Goal: Task Accomplishment & Management: Complete application form

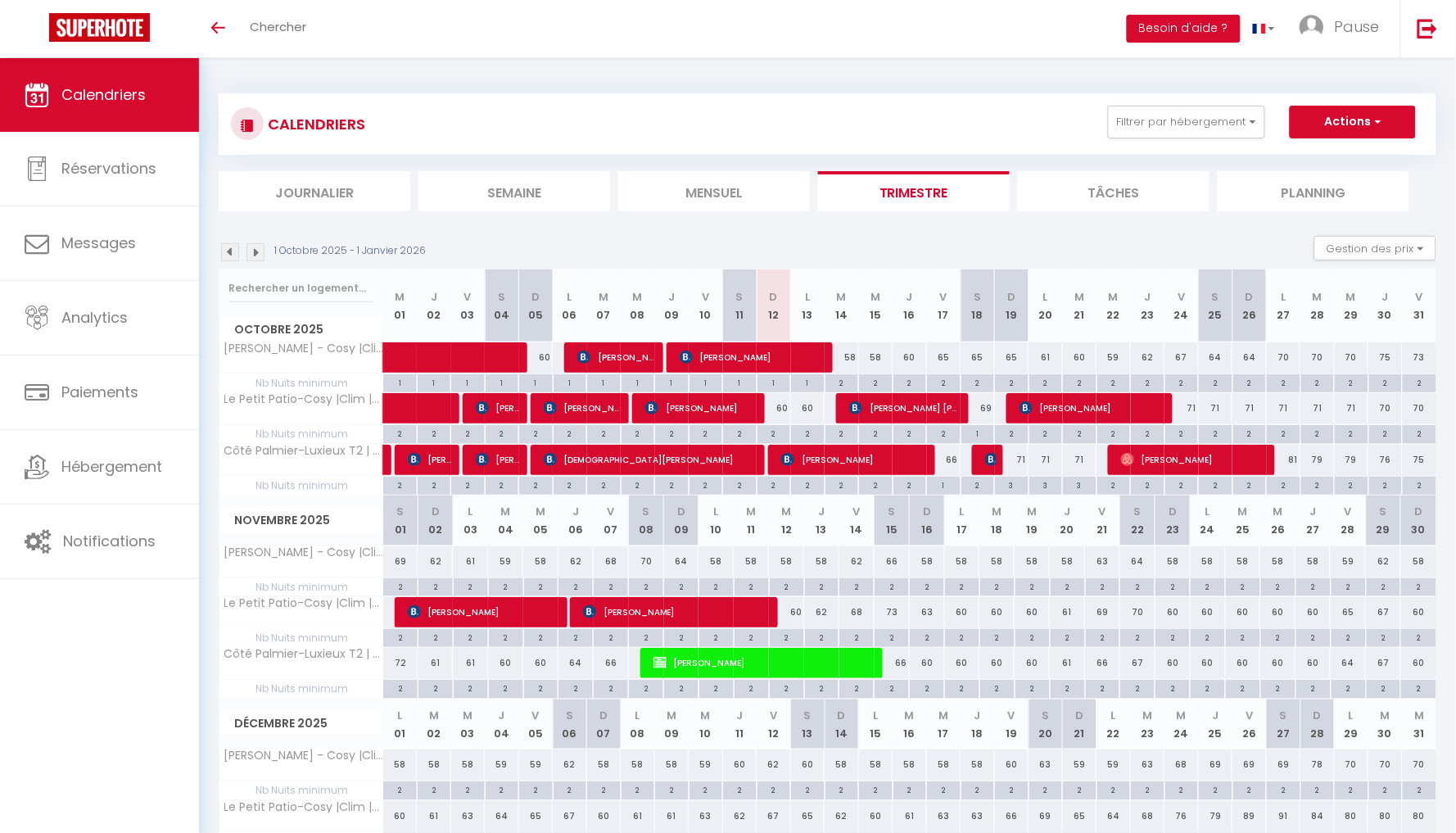
click at [776, 662] on span "[PERSON_NAME]" at bounding box center [760, 663] width 213 height 31
select select "OK"
select select "0"
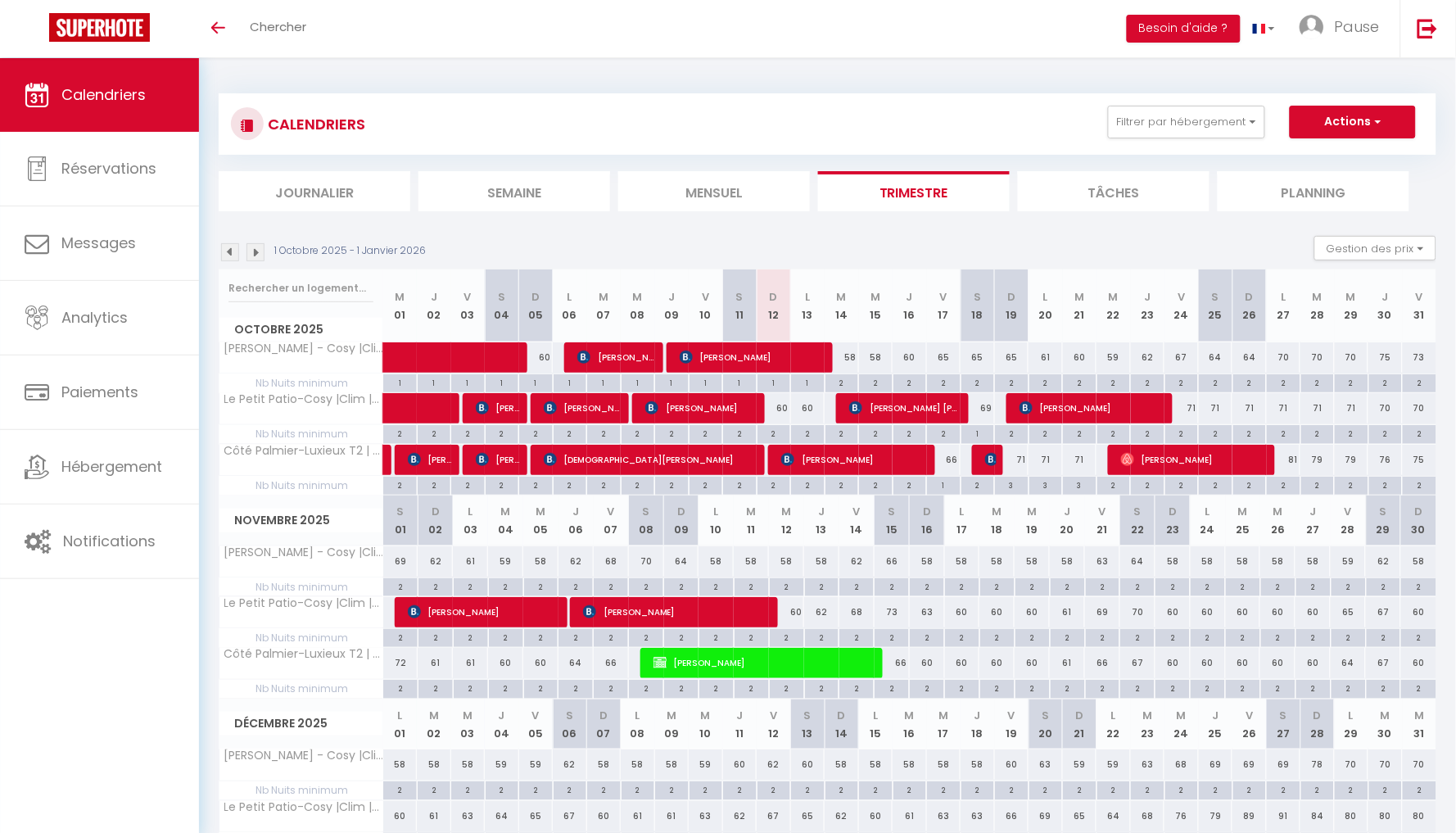
select select "1"
select select
select select "15610"
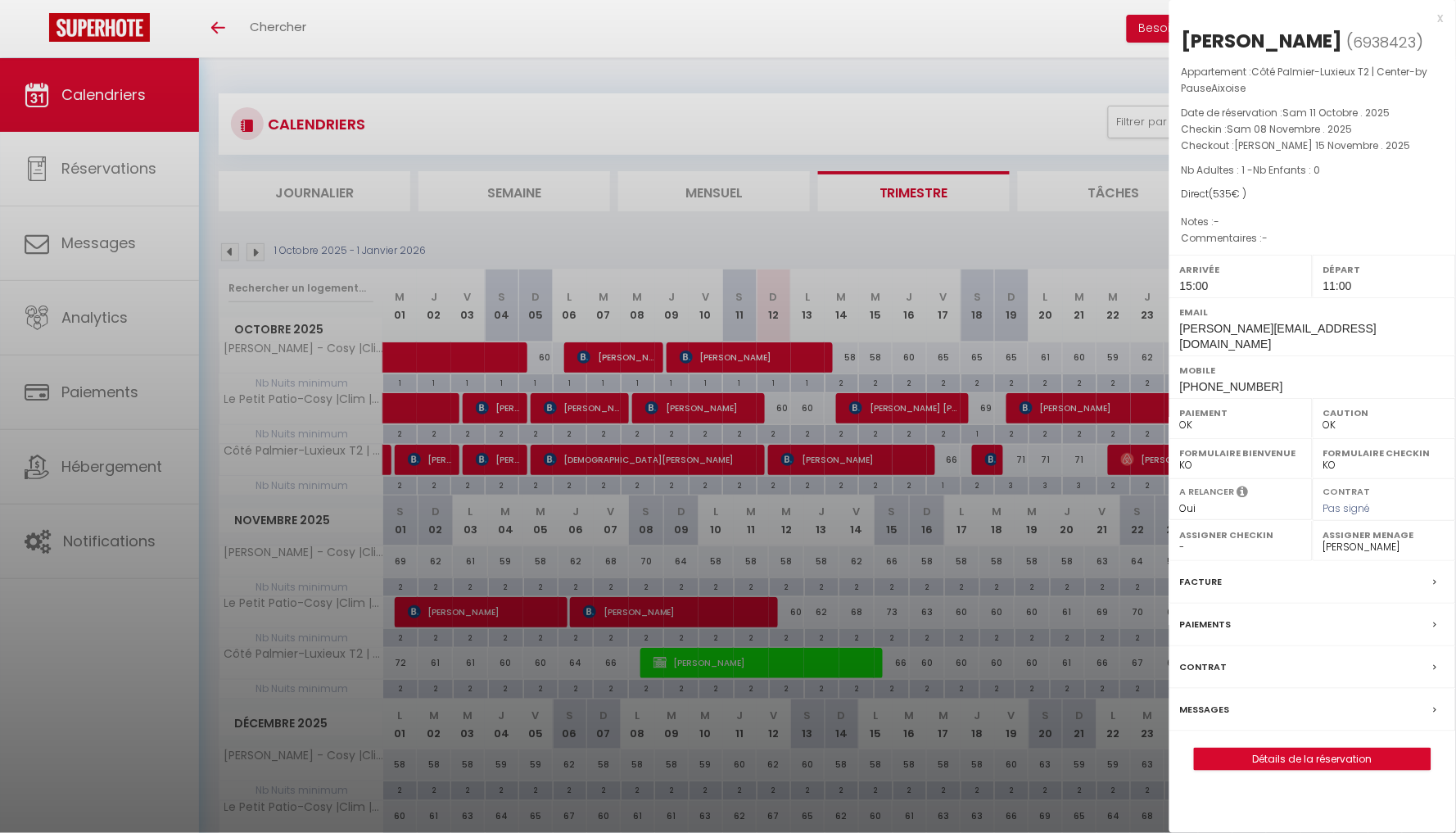
click at [1265, 749] on link "Détails de la réservation" at bounding box center [1313, 760] width 236 height 21
select select
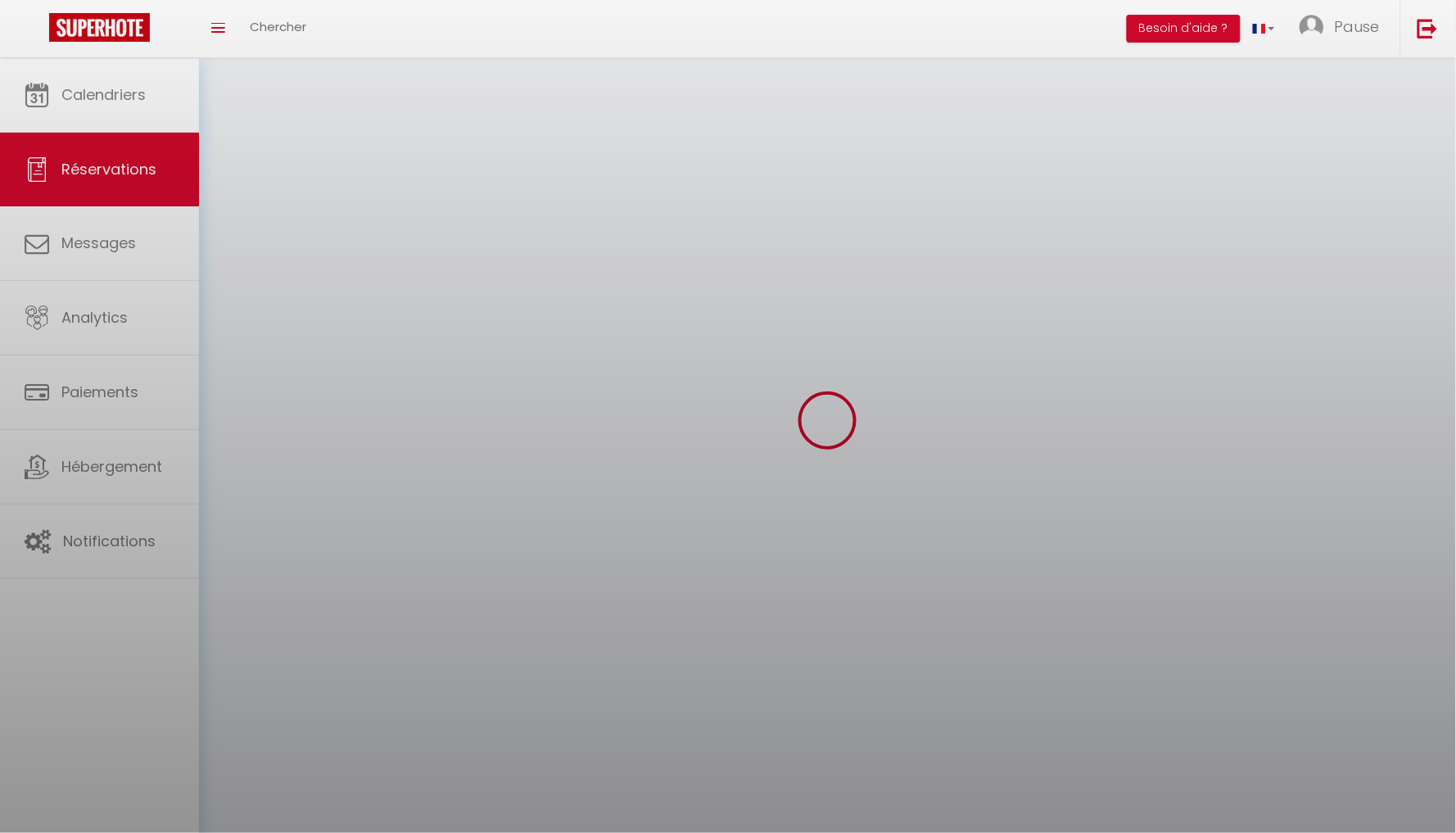
select select
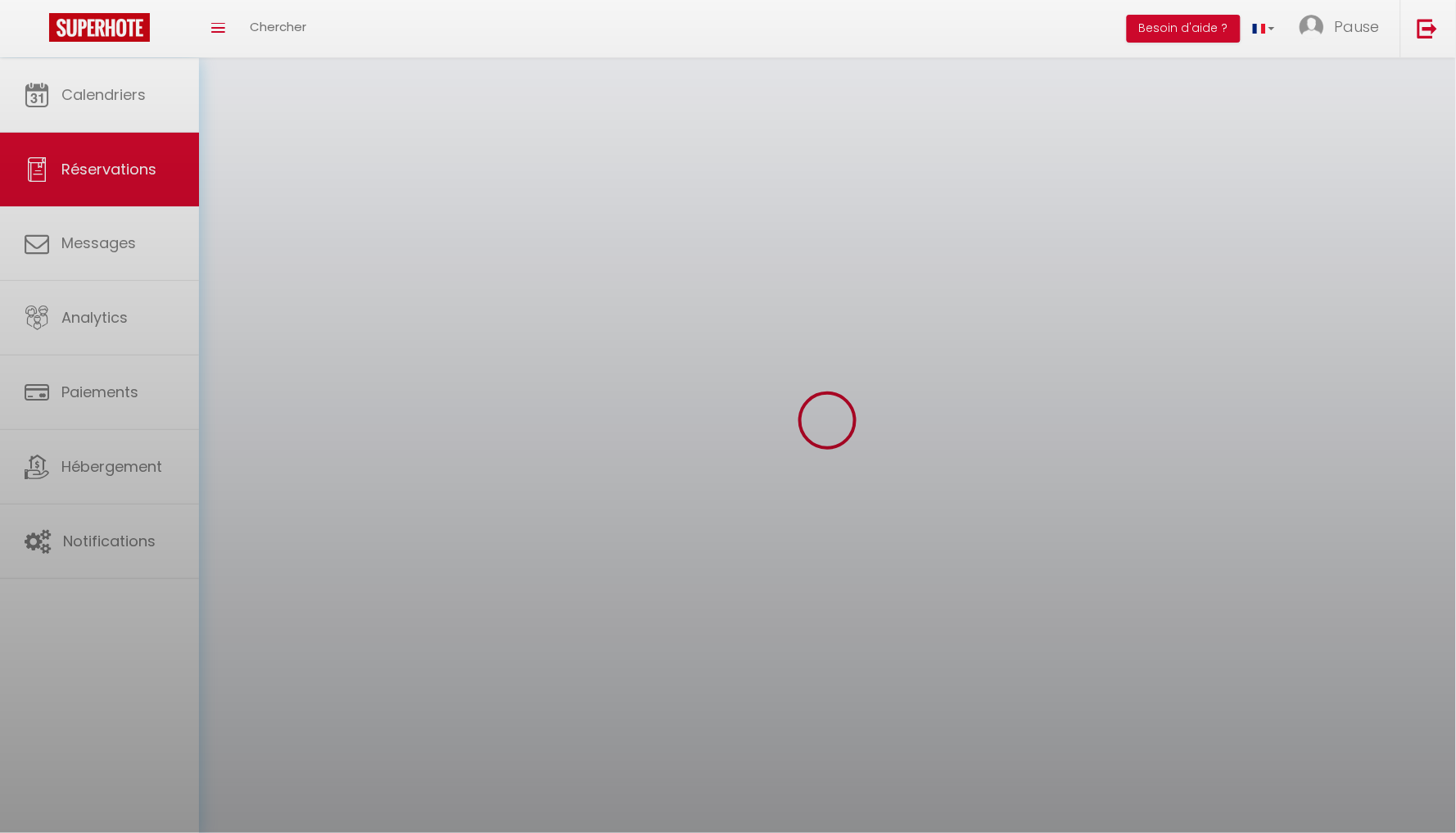
select select
checkbox input "false"
select select
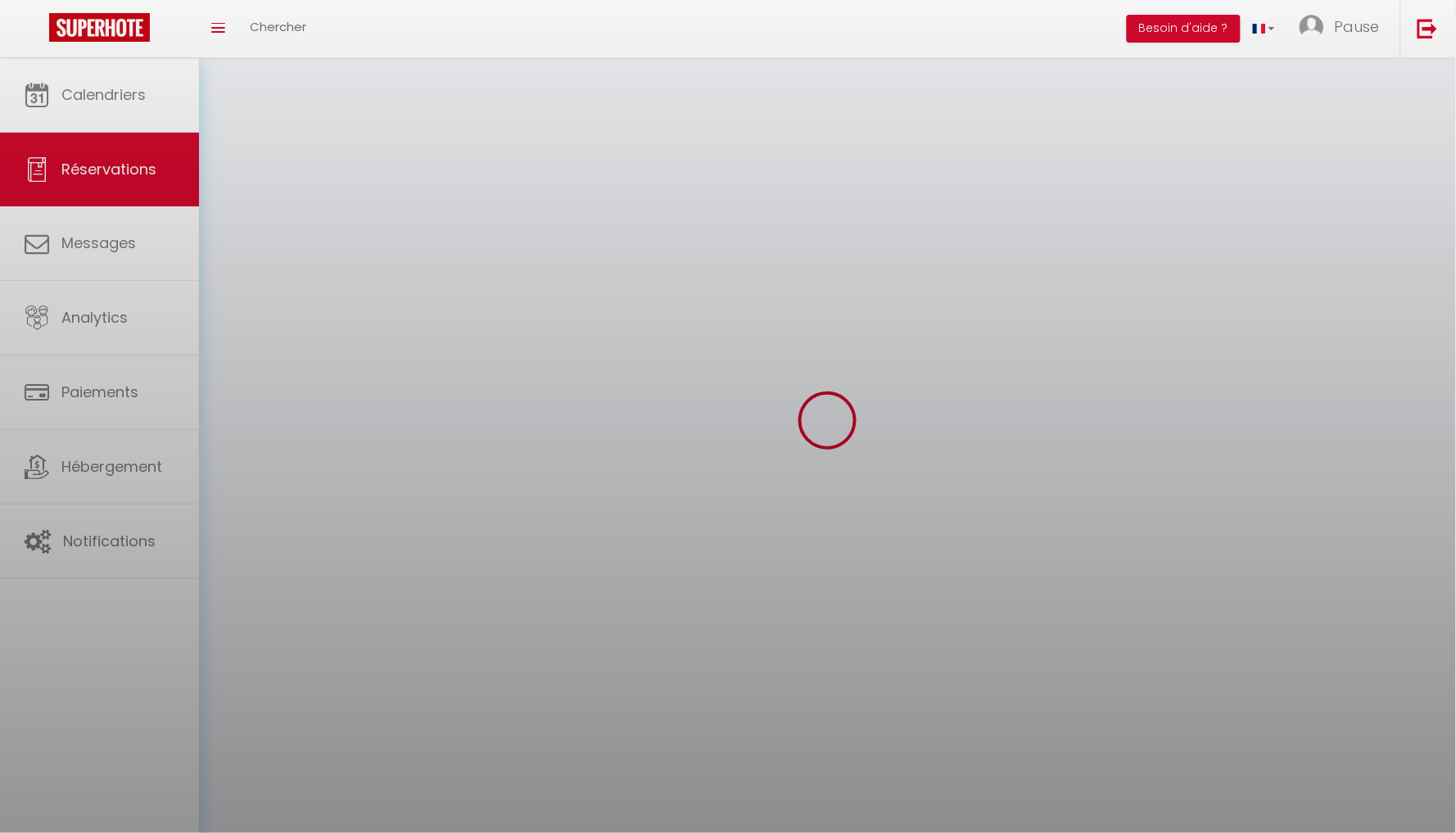
select select
checkbox input "false"
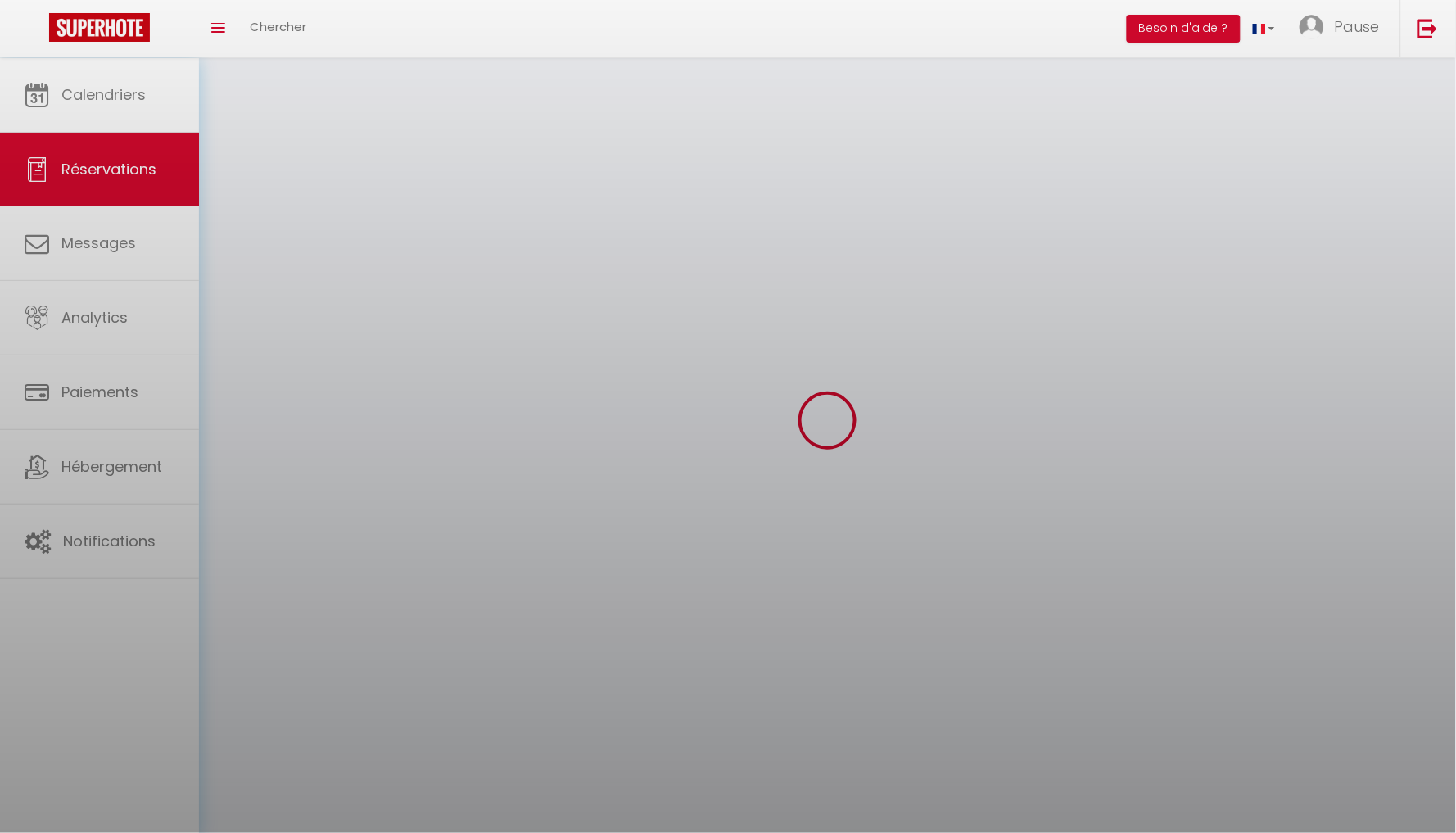
select select
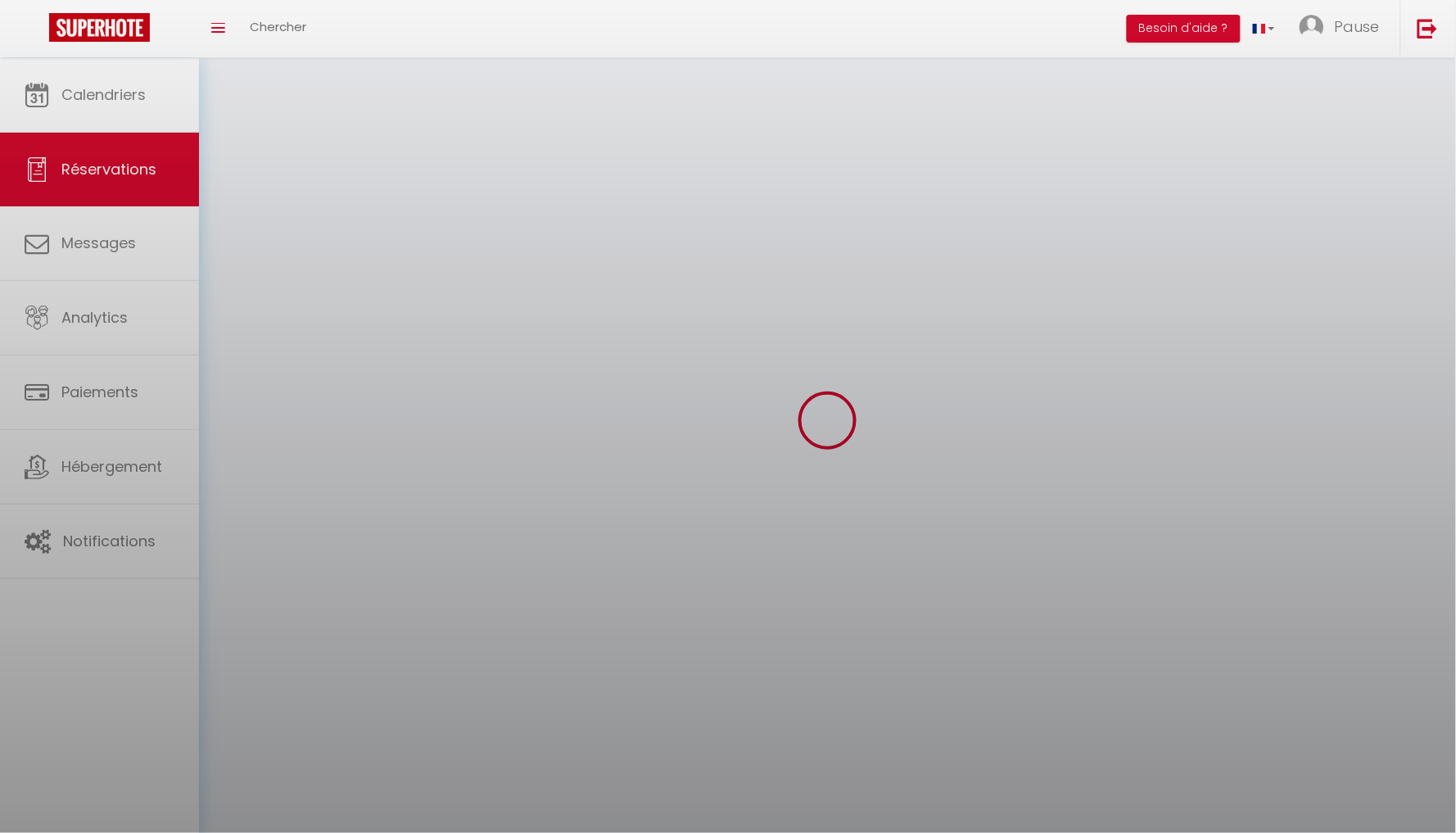
checkbox input "false"
select select
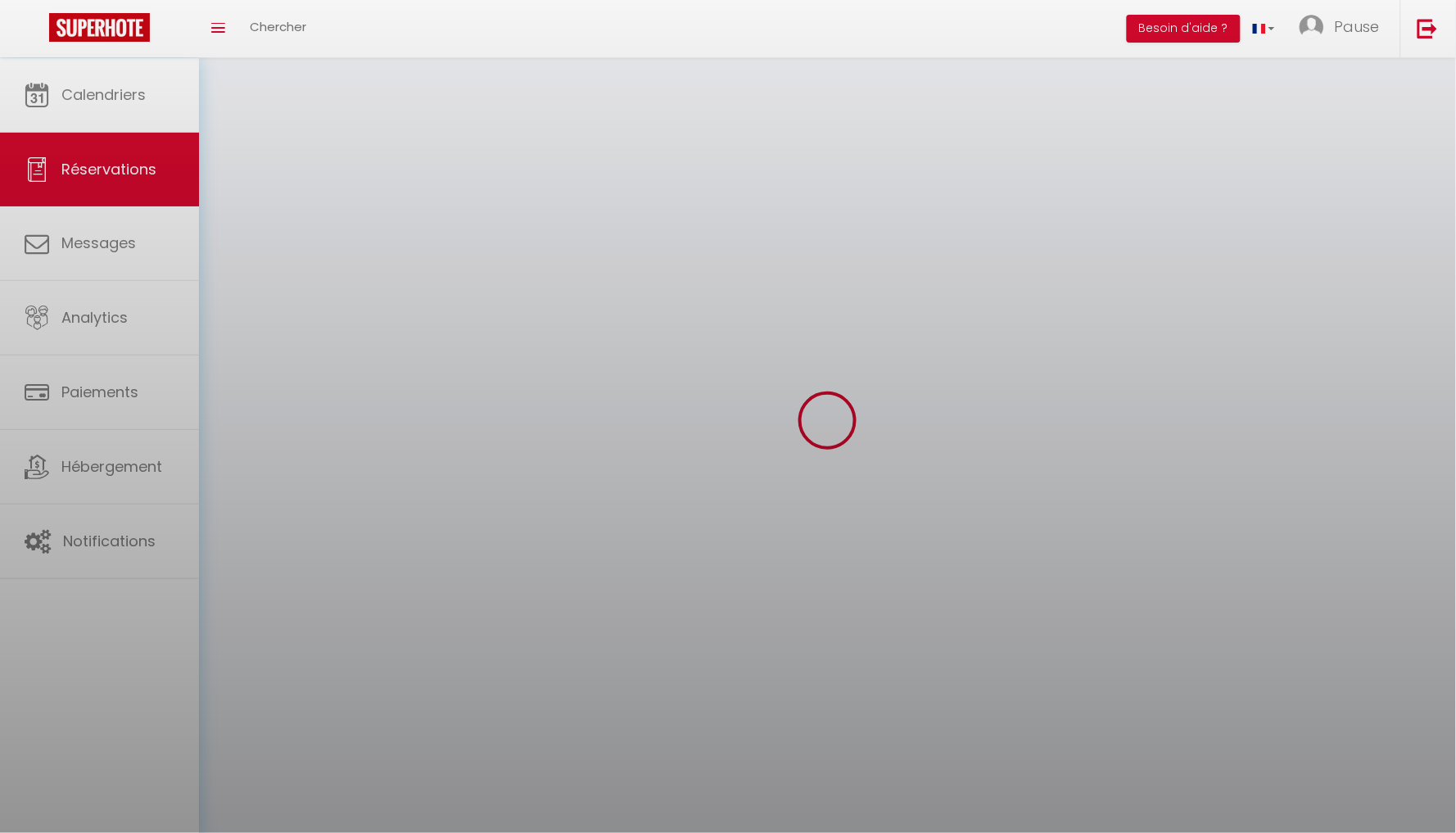
select select
checkbox input "false"
select select
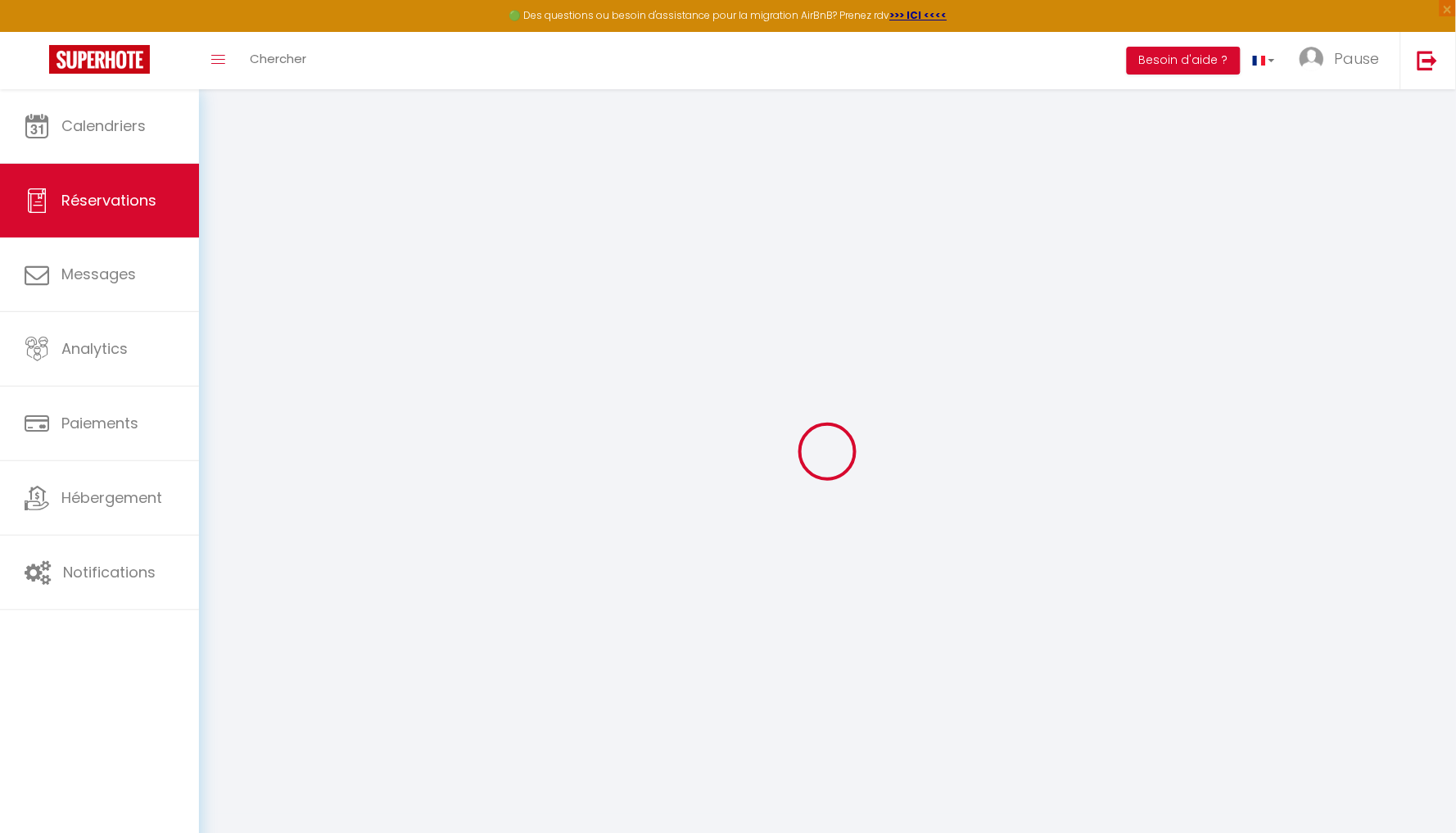
type input "[PERSON_NAME]"
type input "[PERSON_NAME][EMAIL_ADDRESS][DOMAIN_NAME]"
type input "[PHONE_NUMBER]"
type input "67051"
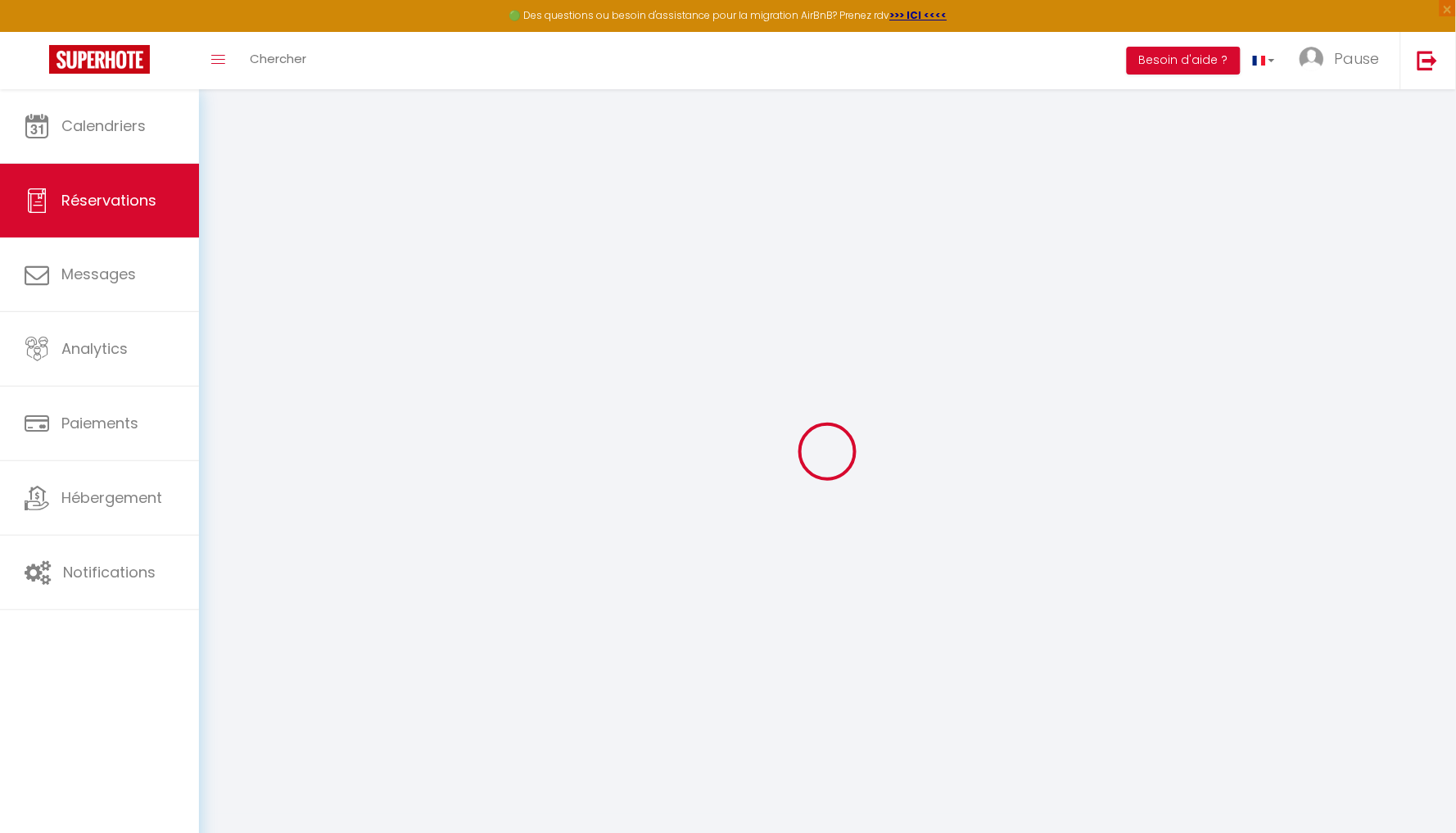
type input "[STREET_ADDRESS][PERSON_NAME]"
type input "[GEOGRAPHIC_DATA]"
select select "FR"
select select "70041"
select select "1"
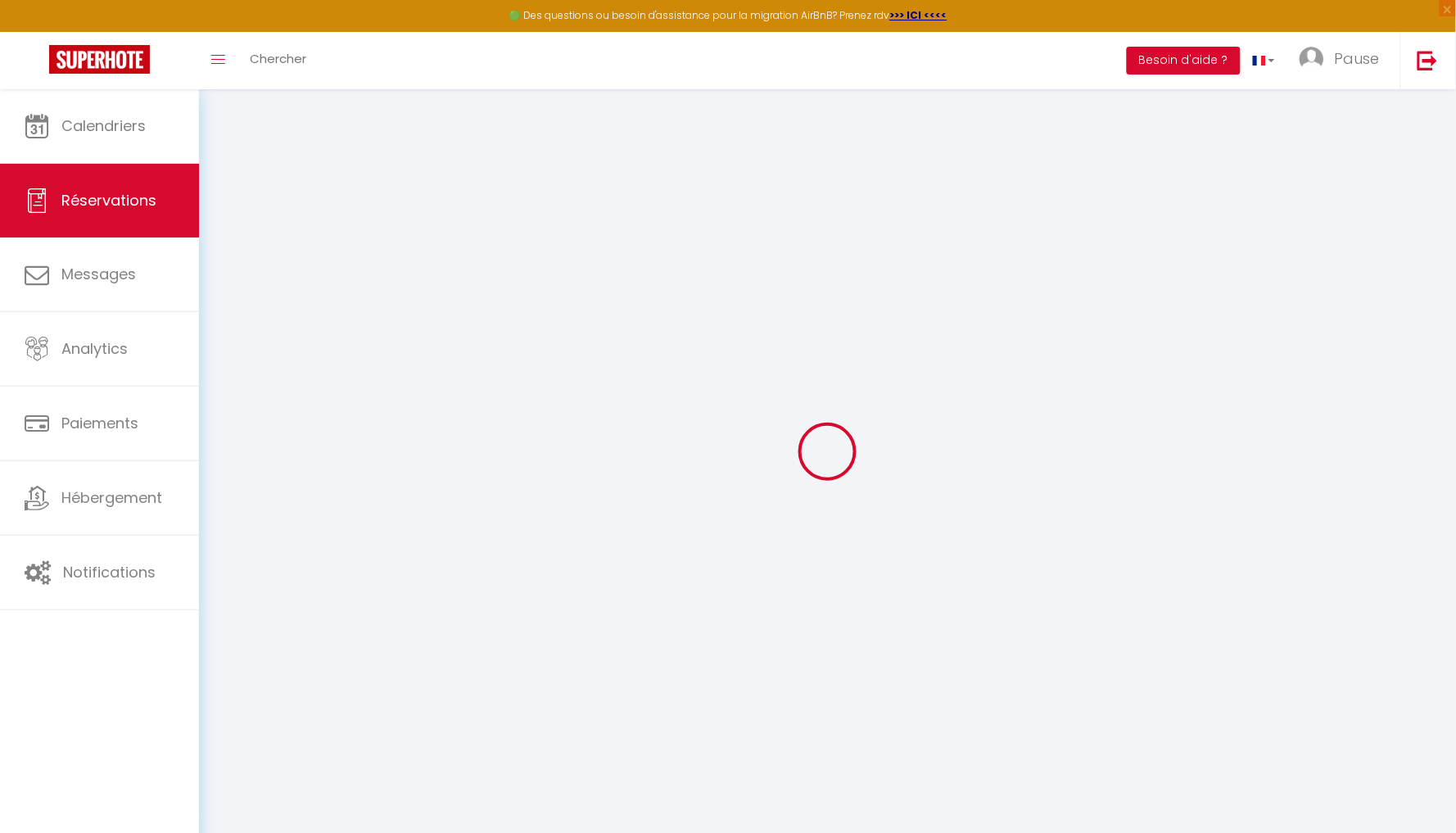
type input "Sam 08 Novembre 2025"
select select
type input "[PERSON_NAME] 15 Novembre 2025"
select select
type input "1"
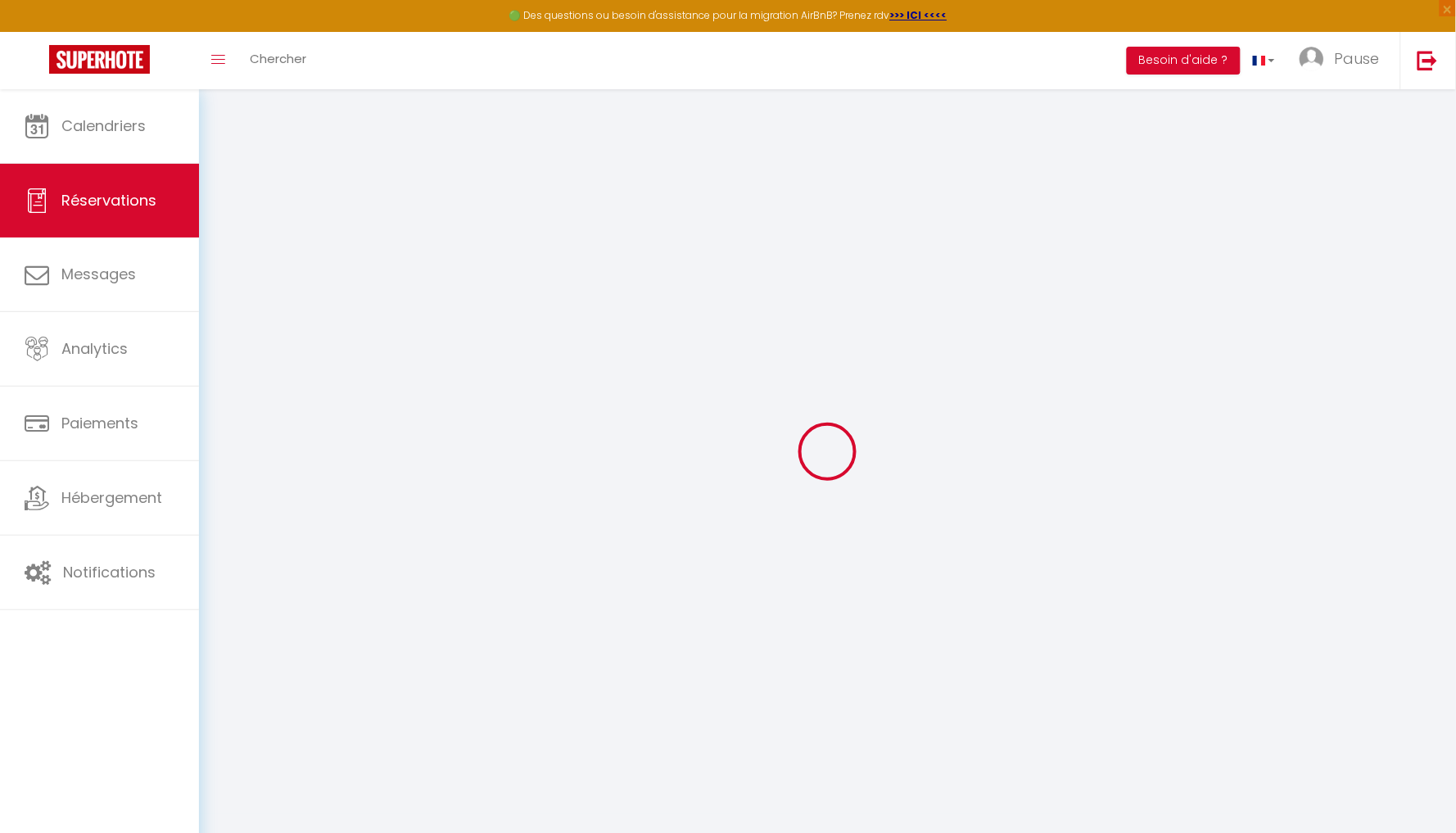
select select "12"
select select
type input "471"
checkbox input "true"
type input "0"
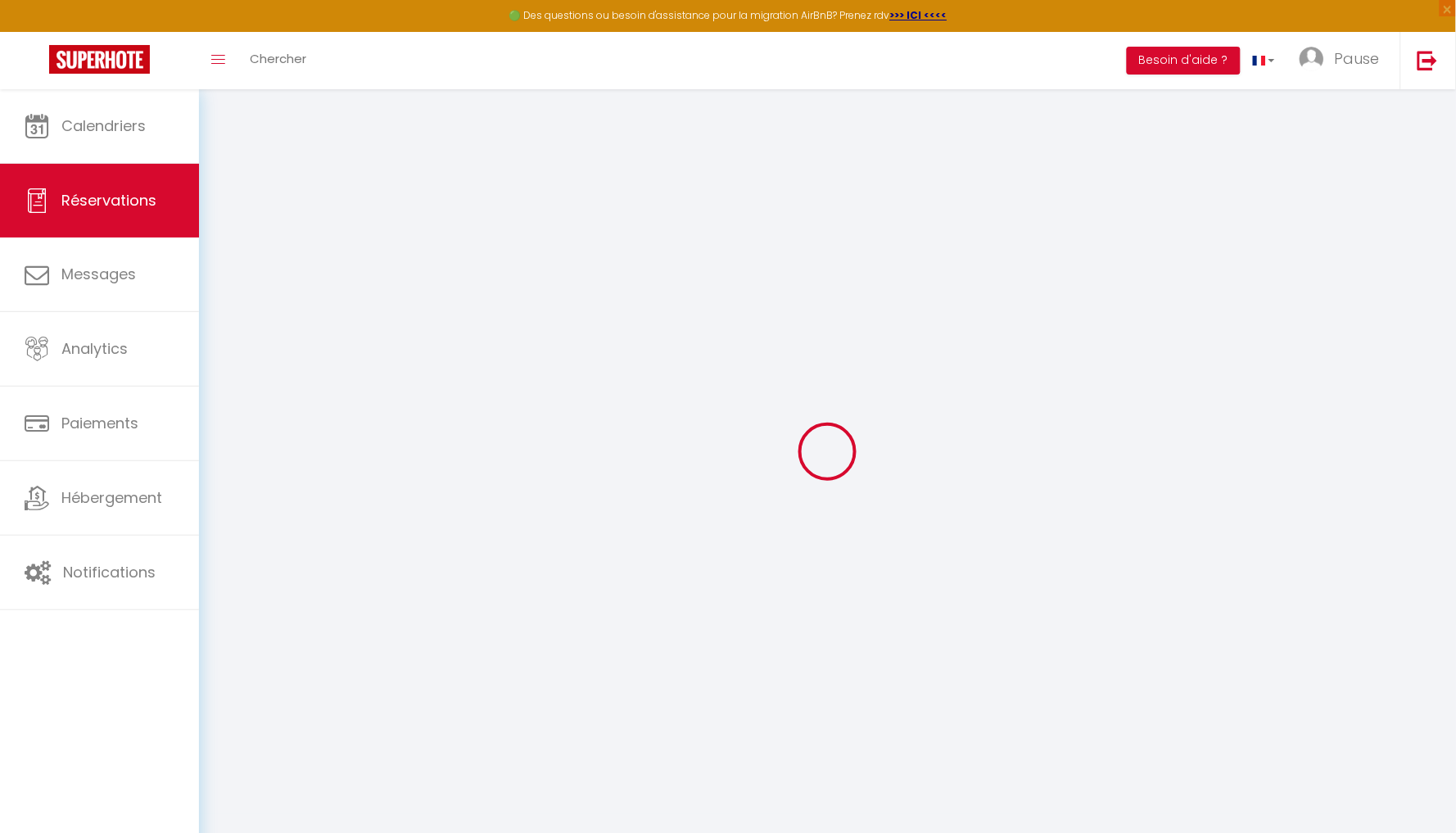
type input "0"
select select
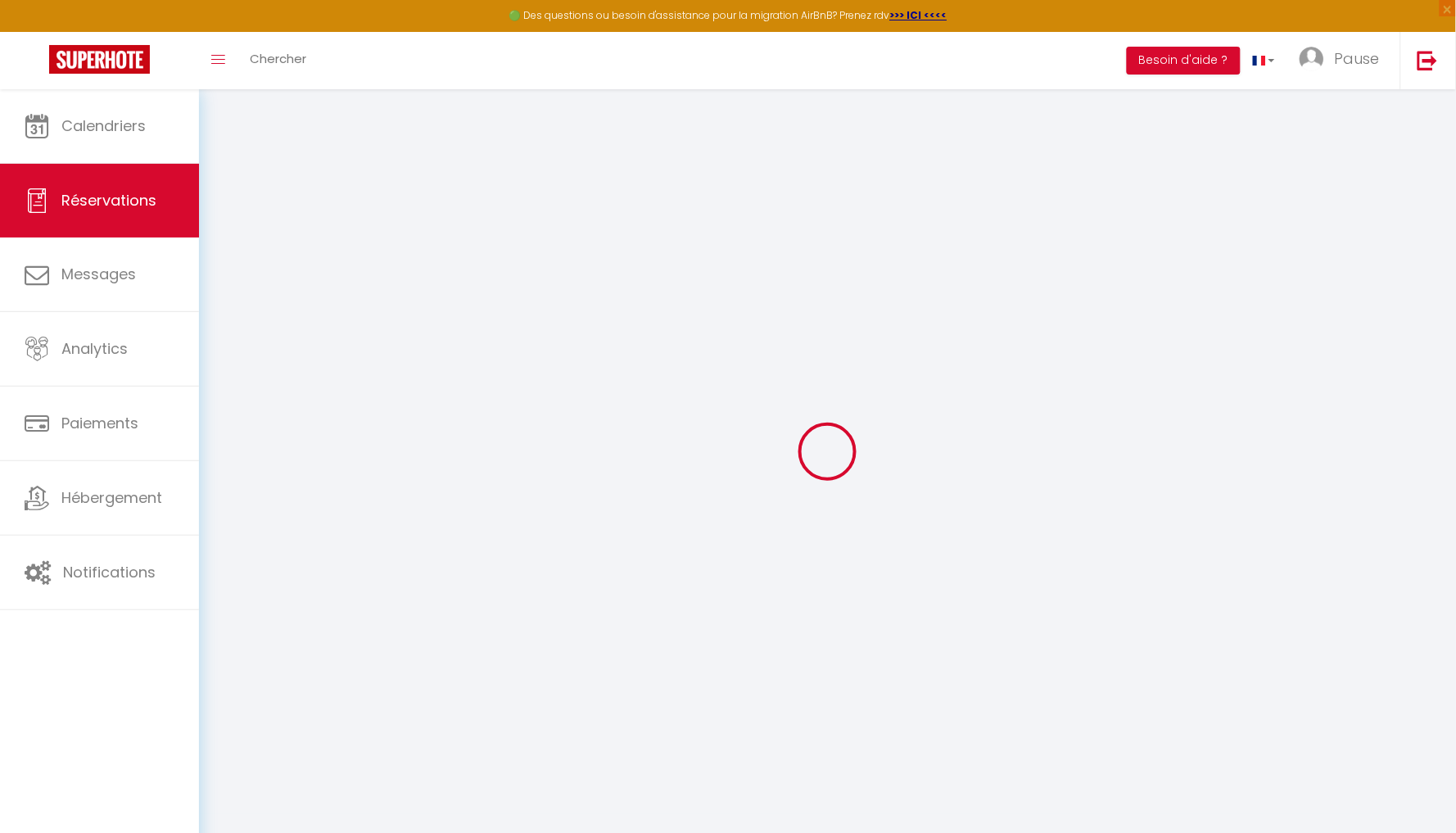
select select "15"
checkbox input "true"
select select
checkbox input "true"
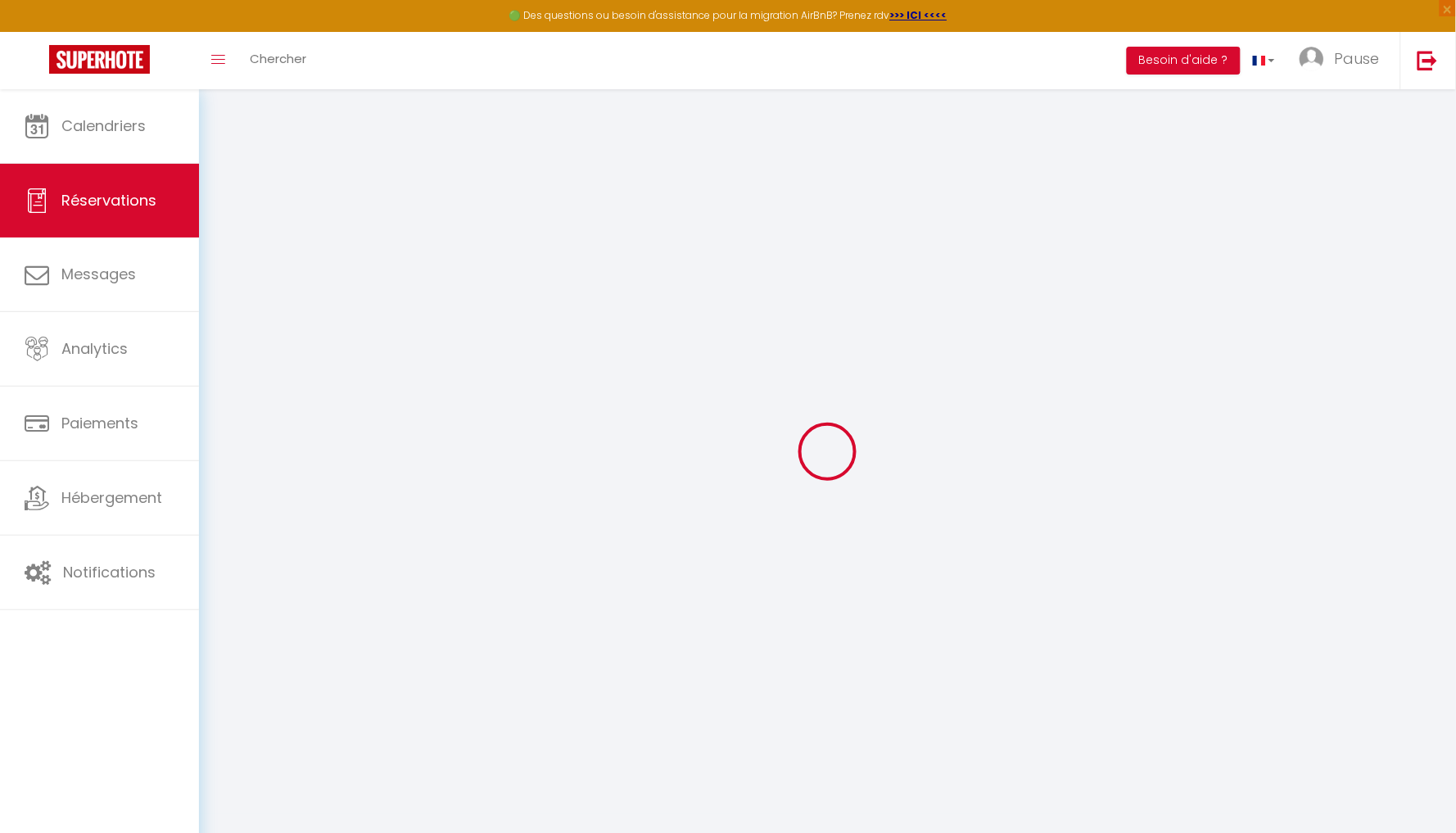
select select
checkbox input "true"
select select
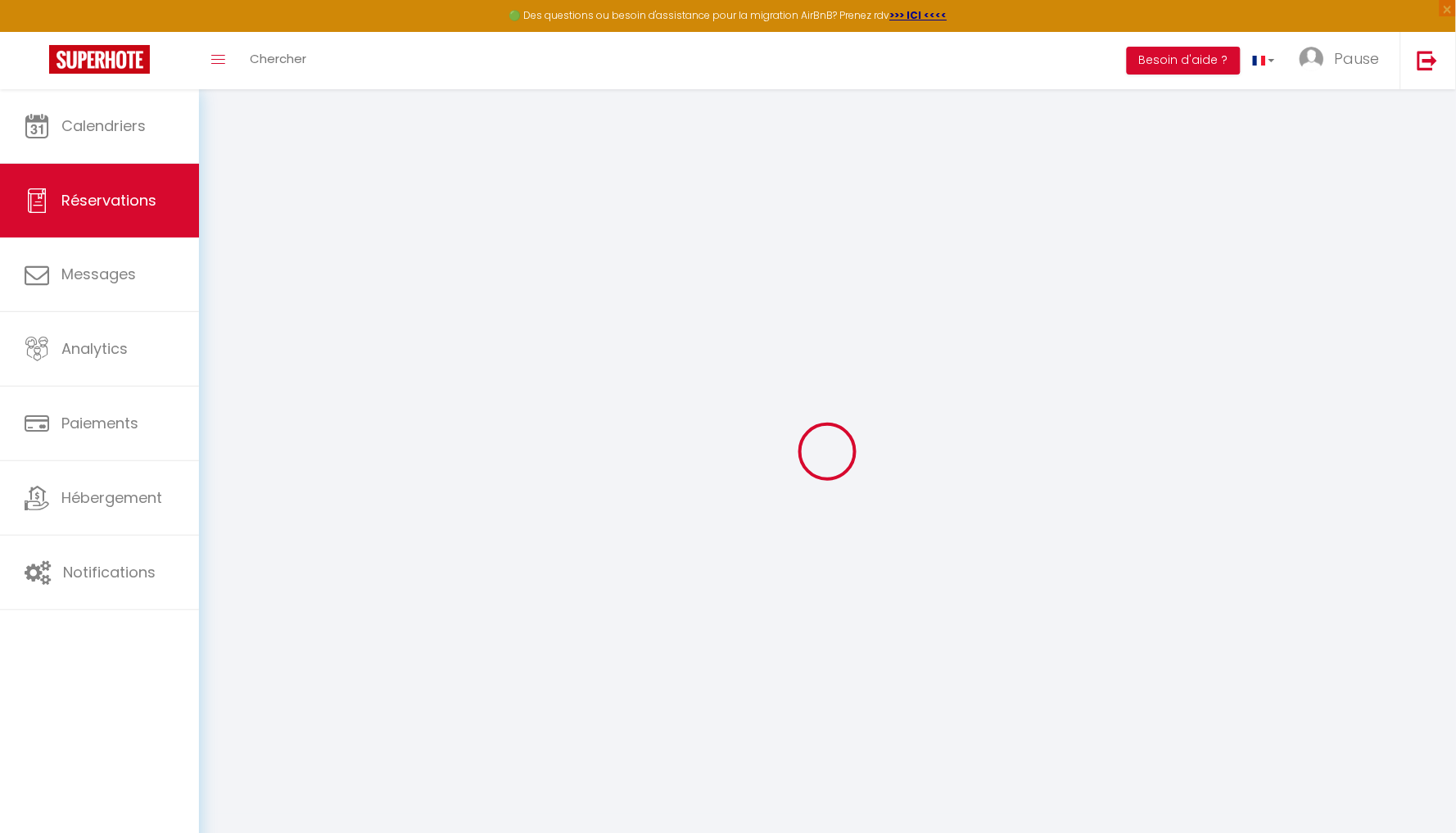
checkbox input "true"
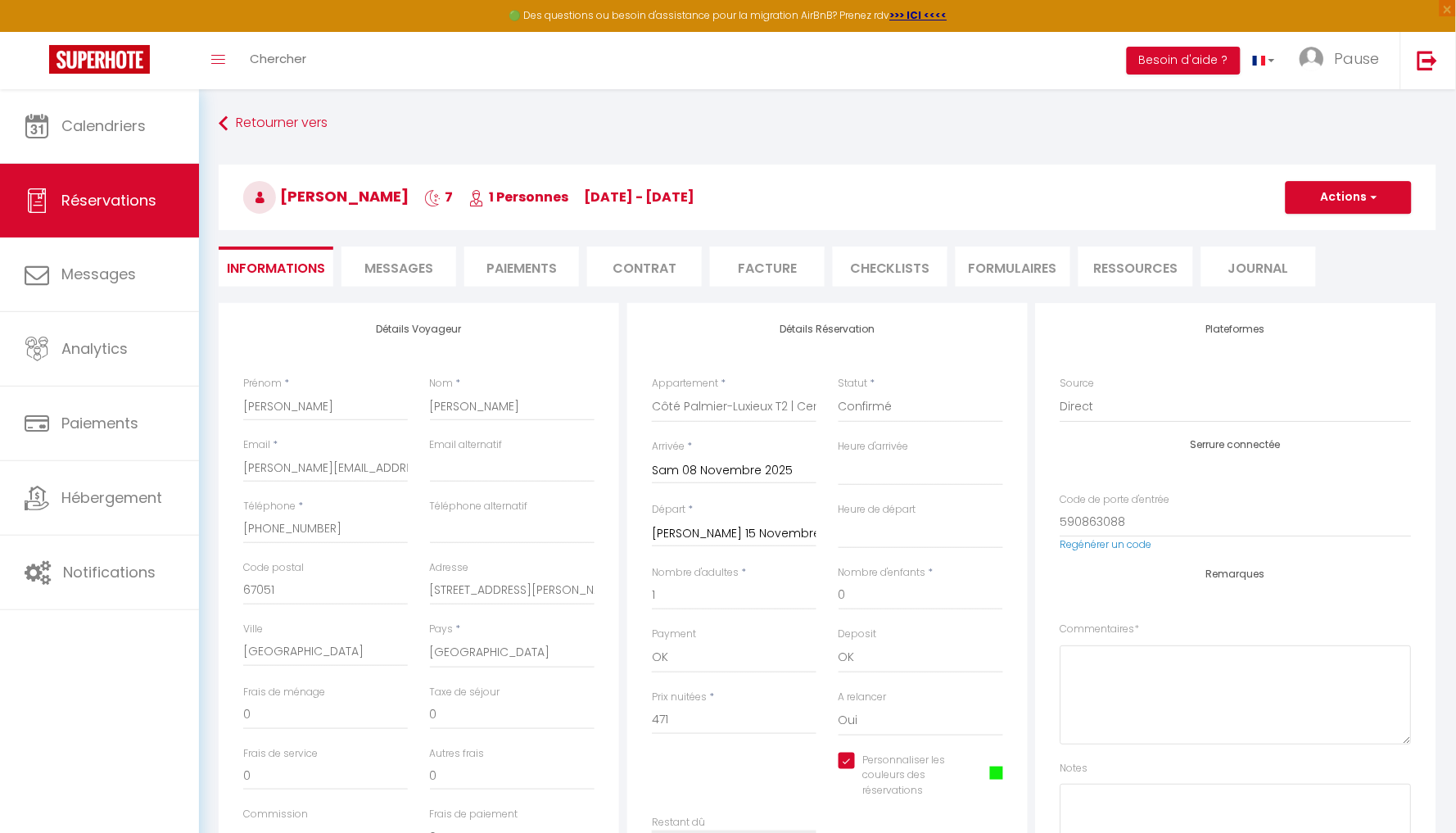
type input "50"
type input "14"
select select
checkbox input "true"
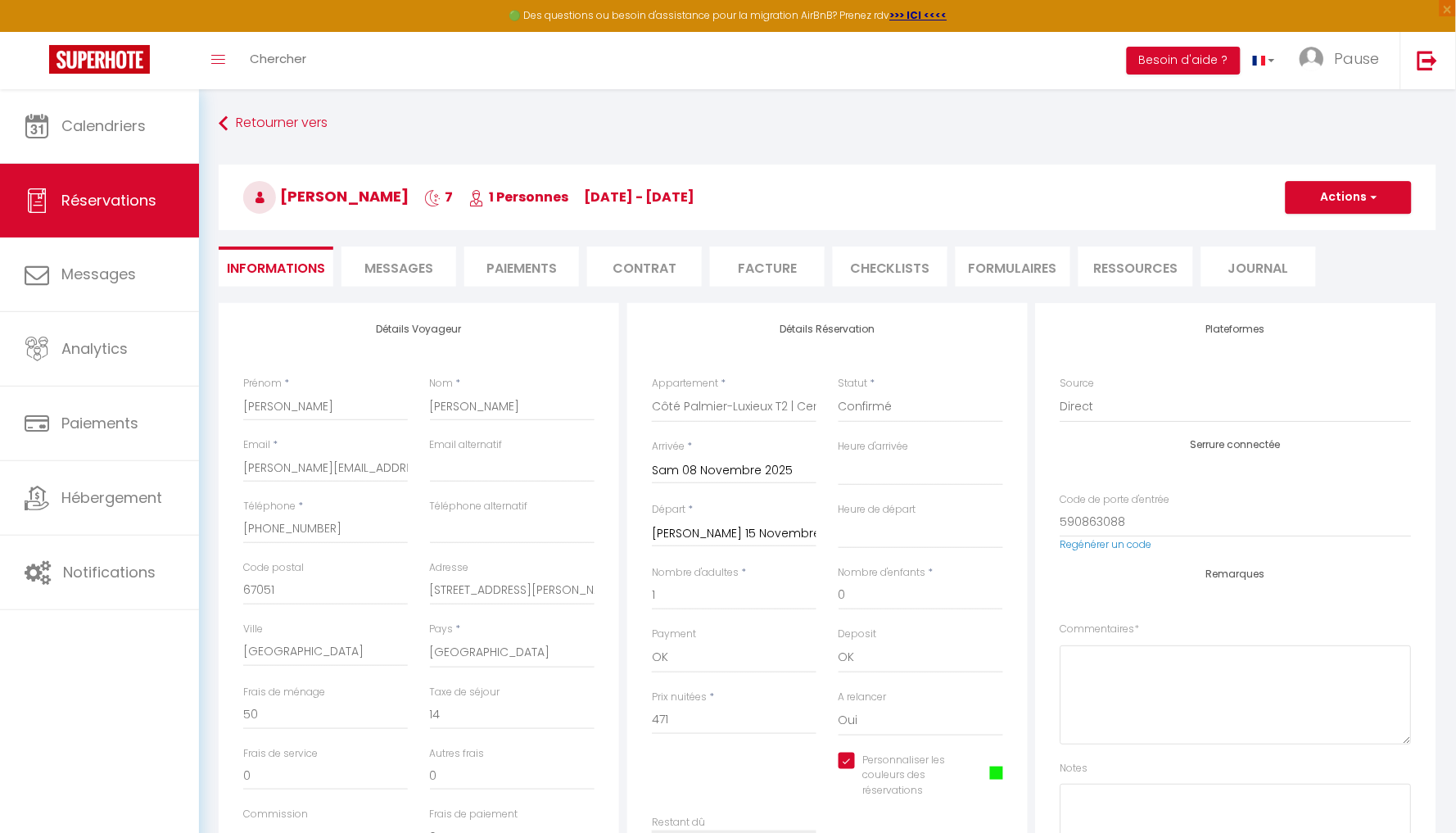
select select "15:00"
select select "11:00"
select select "IT"
checkbox input "true"
click at [1357, 198] on button "Actions" at bounding box center [1349, 197] width 126 height 33
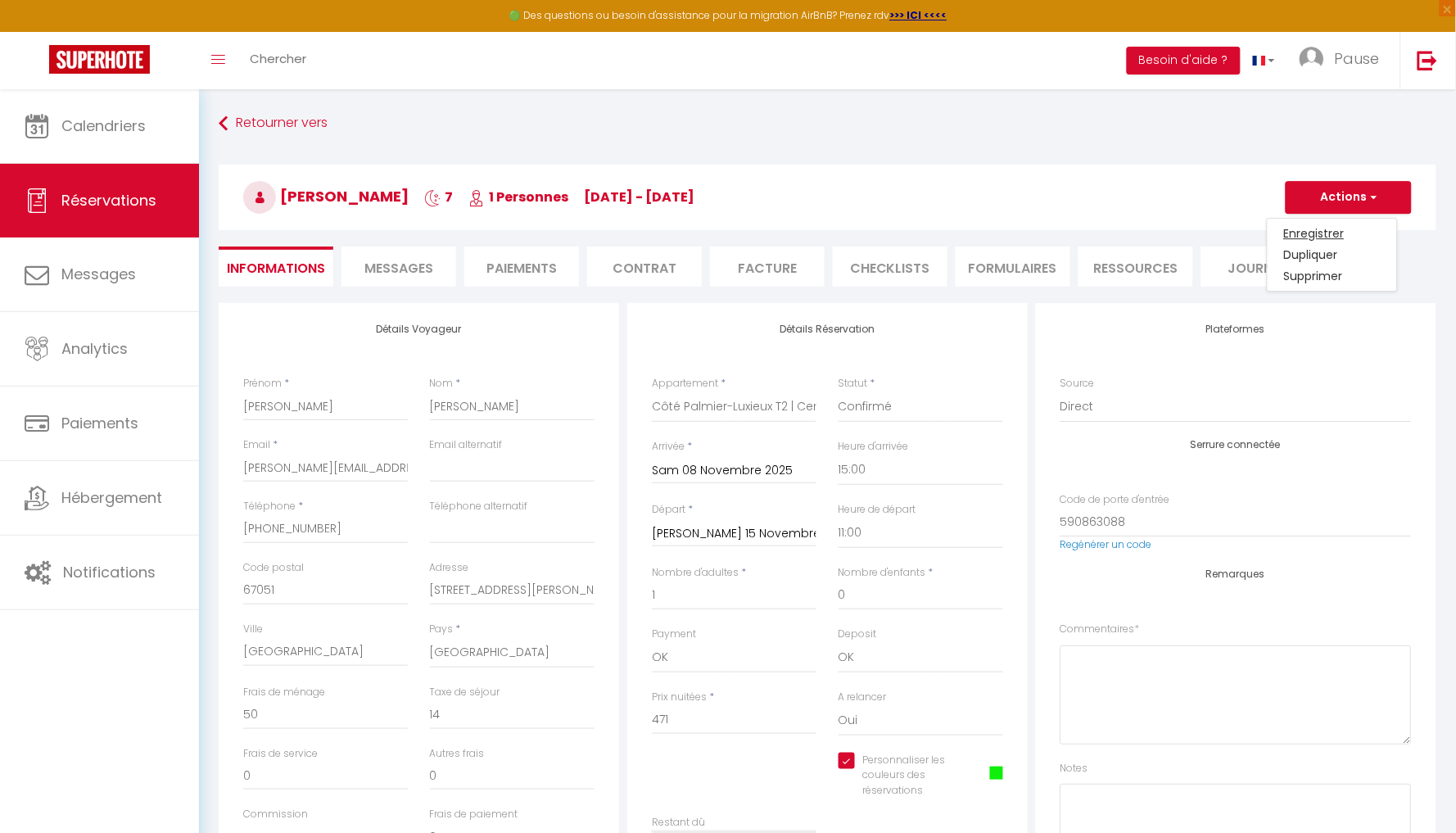
click at [1319, 231] on link "Enregistrer" at bounding box center [1332, 233] width 129 height 21
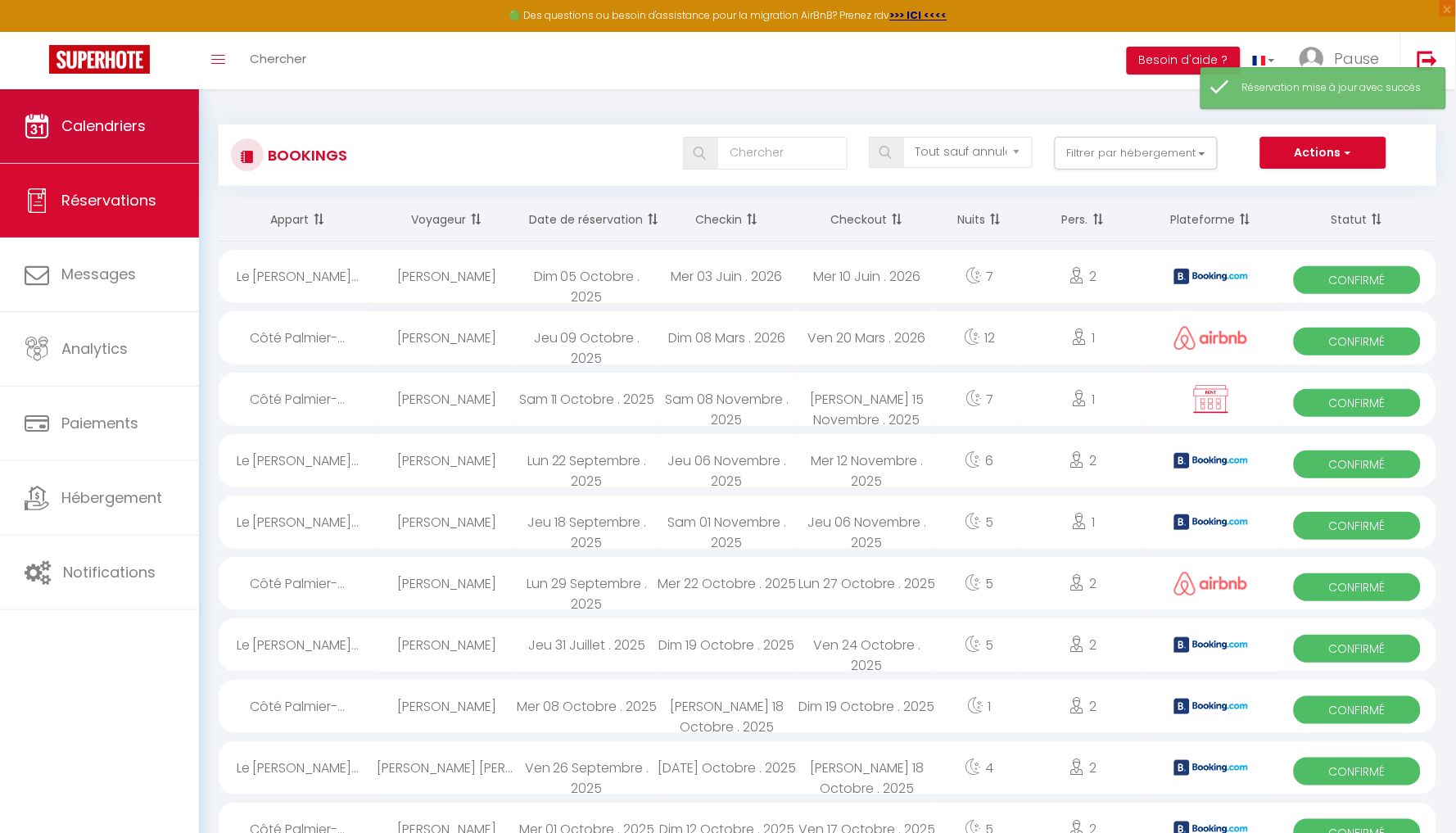
click at [147, 134] on link "Calendriers" at bounding box center [100, 126] width 199 height 73
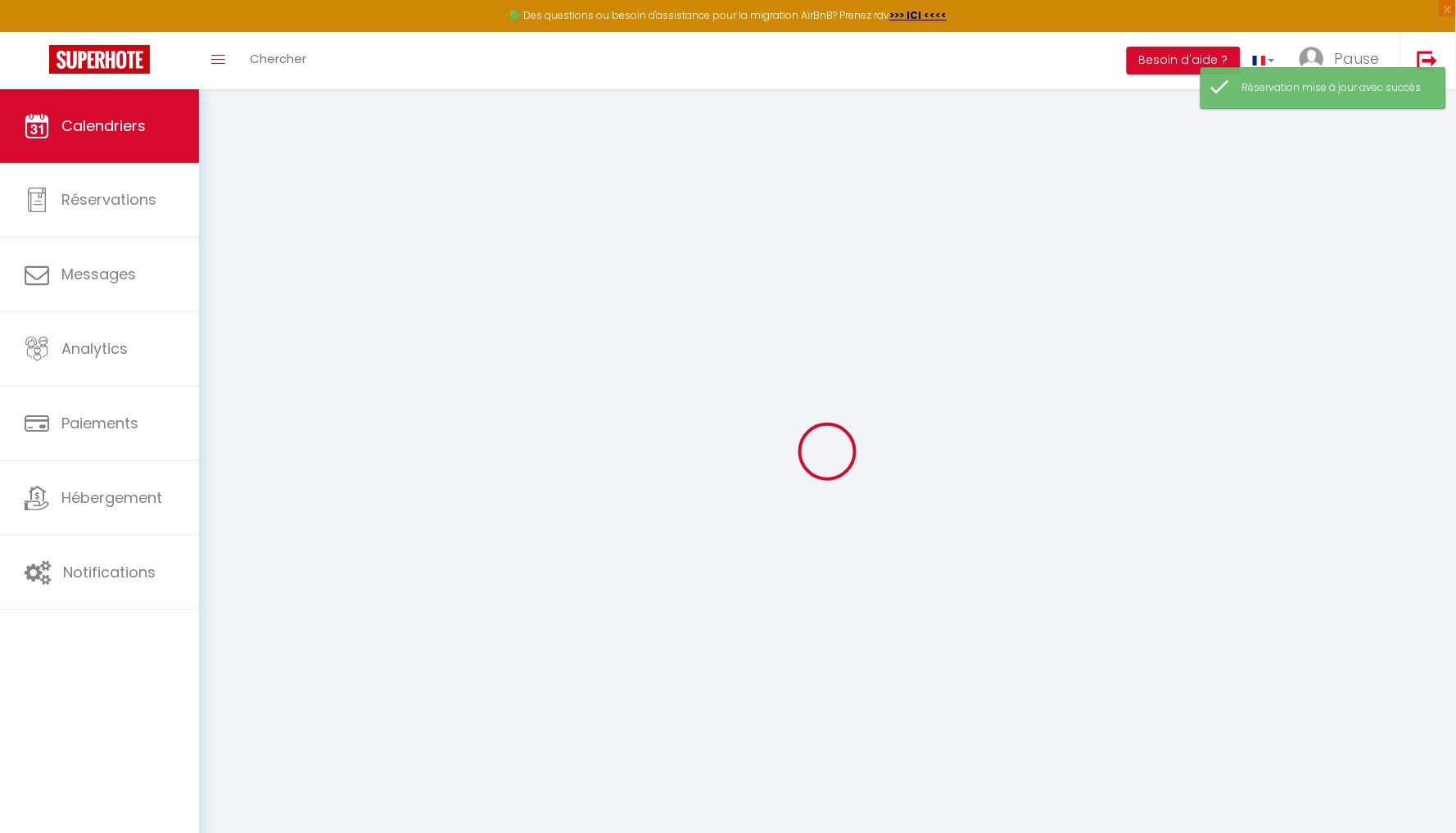
select select
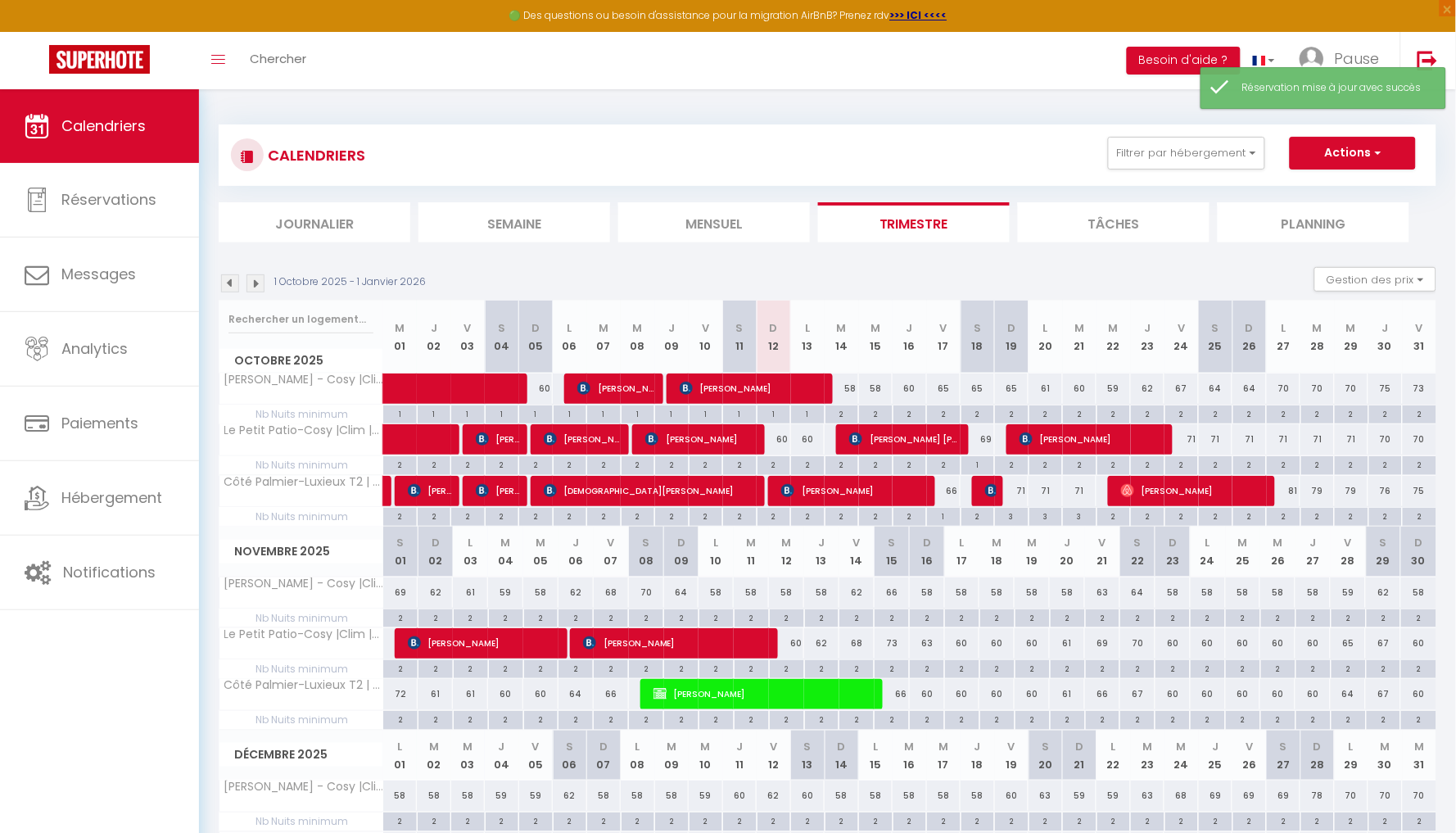
click at [752, 697] on span "[PERSON_NAME]" at bounding box center [760, 694] width 213 height 31
select select "OK"
select select "0"
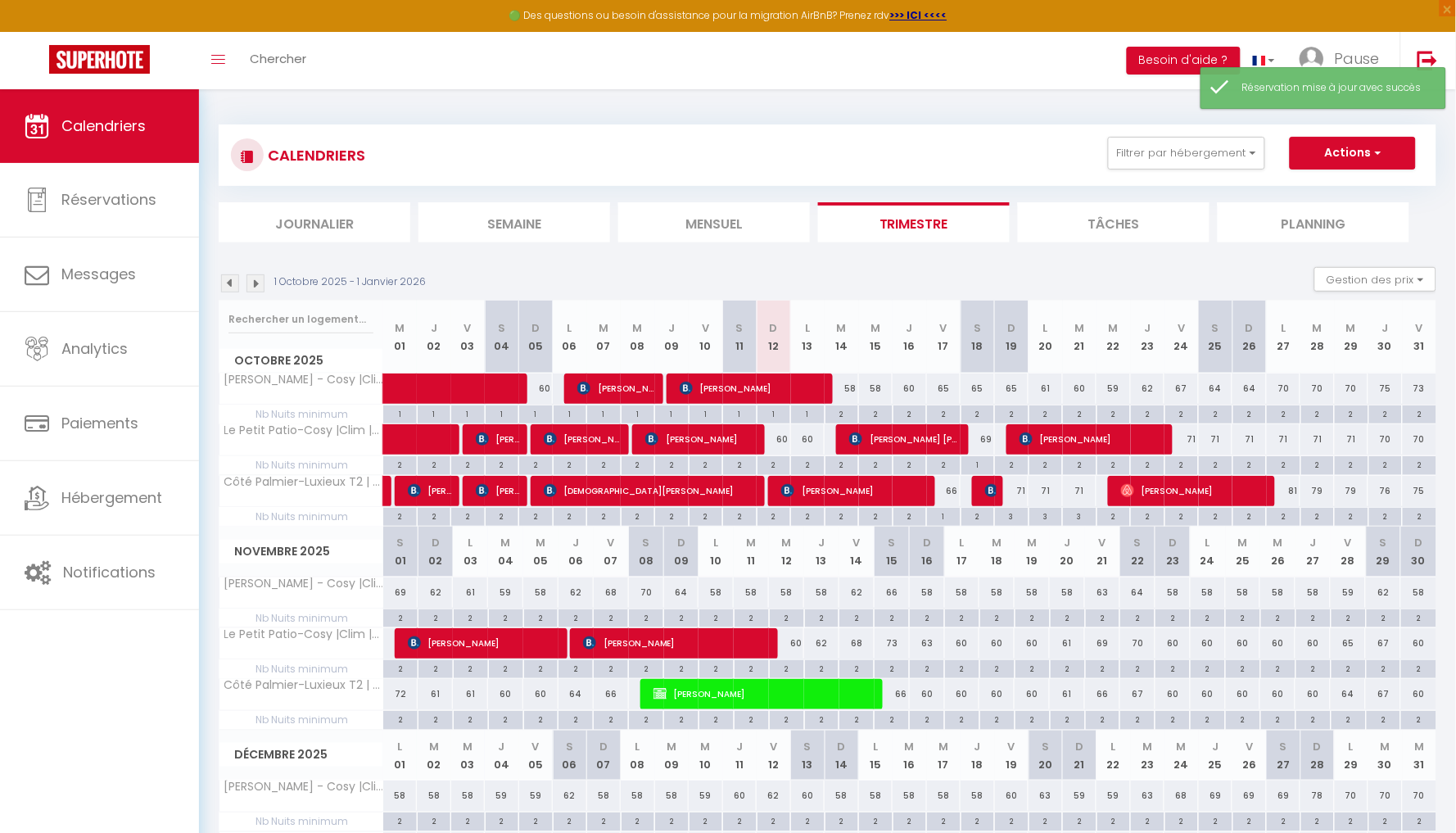
select select "1"
select select
select select "15610"
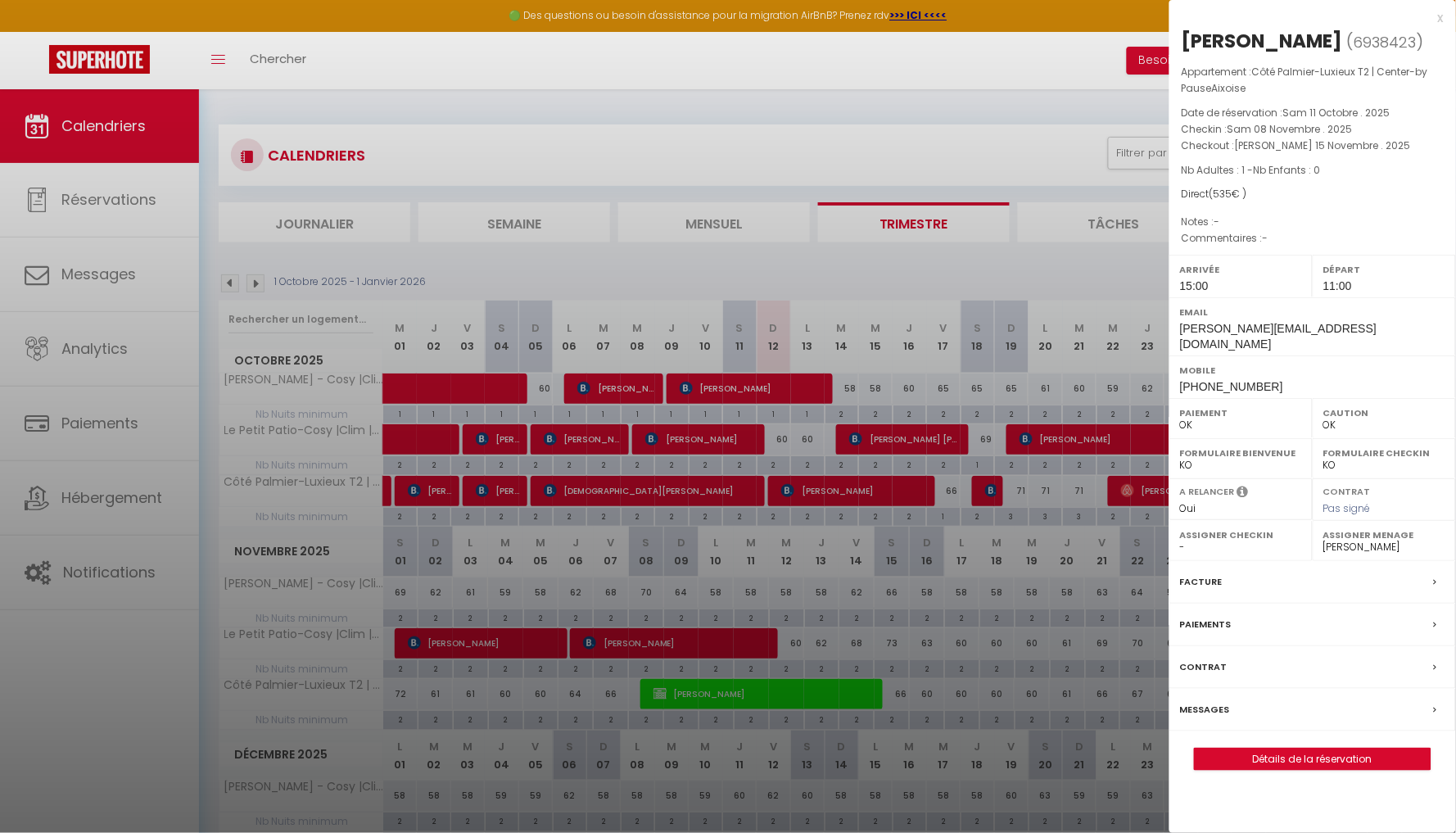
click at [1265, 752] on div "x [PERSON_NAME] ( 6938423 ) Appartement : Côté Palmier-Luxieux T2 | Center-by P…" at bounding box center [1313, 397] width 286 height 795
click at [1273, 749] on link "Détails de la réservation" at bounding box center [1313, 760] width 236 height 21
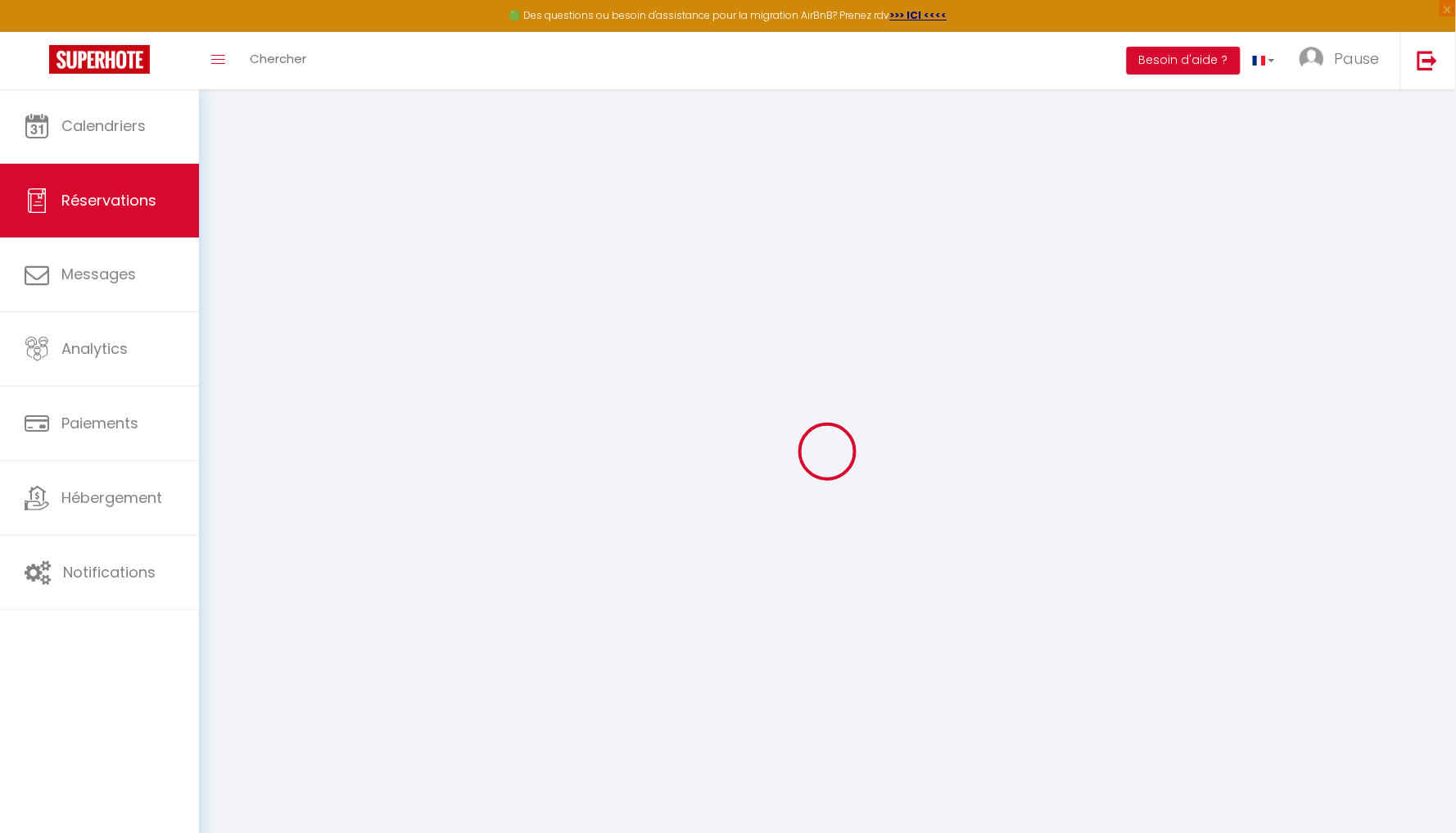
select select
checkbox input "true"
select select
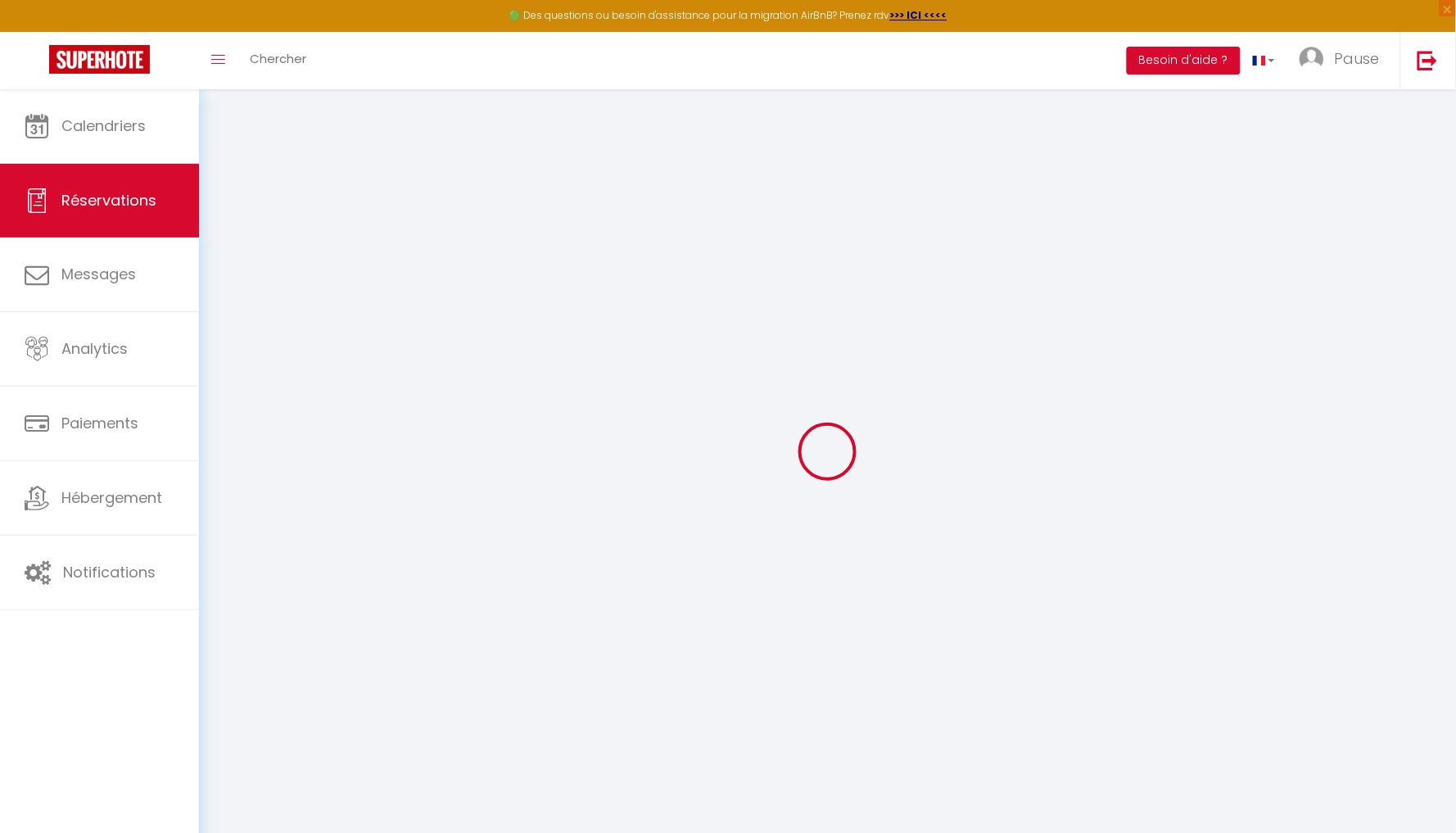
checkbox input "true"
type input "50"
type input "14"
select select
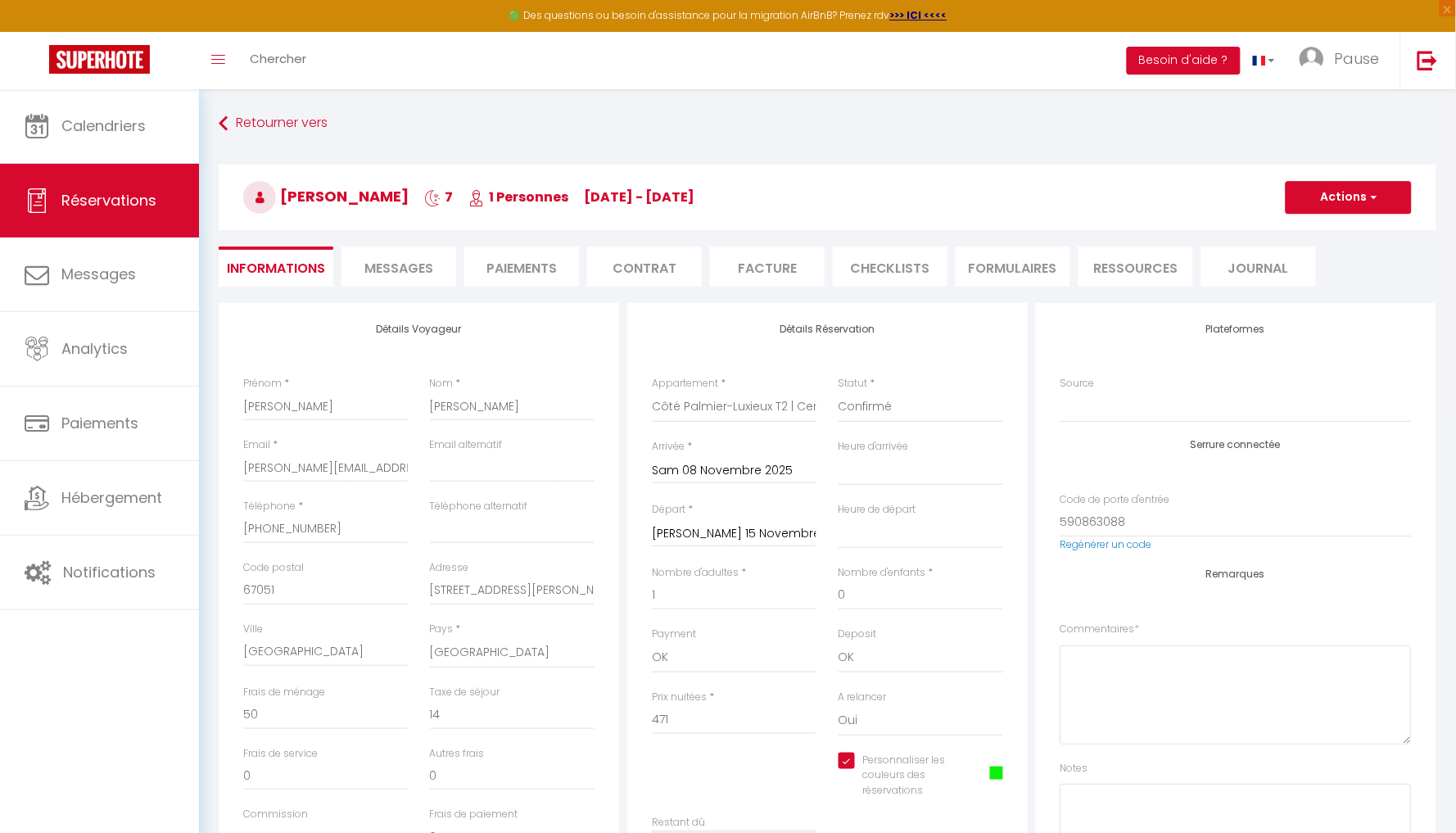
checkbox input "true"
select select "15:00"
select select "11:00"
click at [405, 261] on span "Messages" at bounding box center [399, 269] width 69 height 19
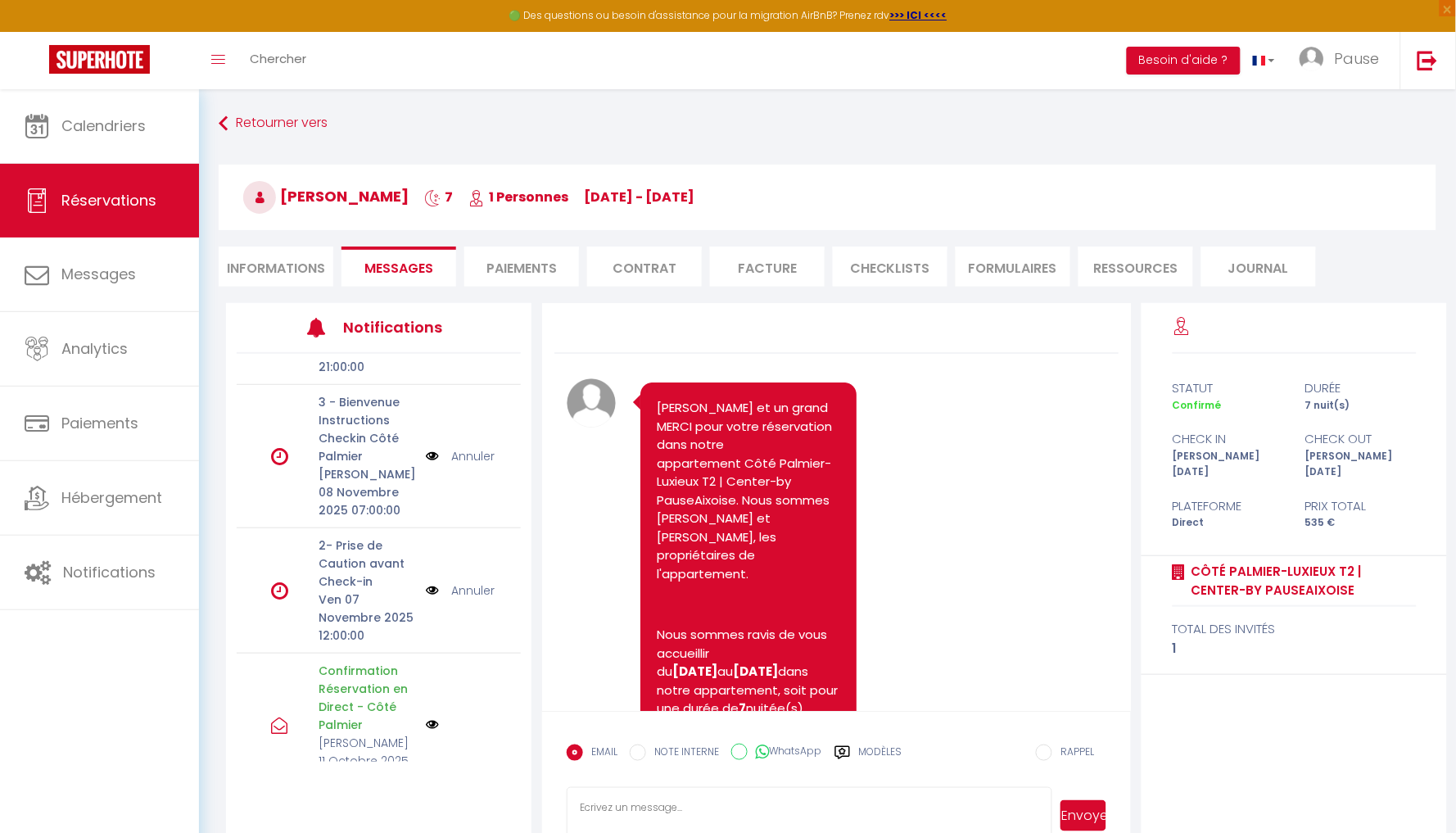
scroll to position [146, 0]
click at [433, 451] on img at bounding box center [432, 458] width 13 height 18
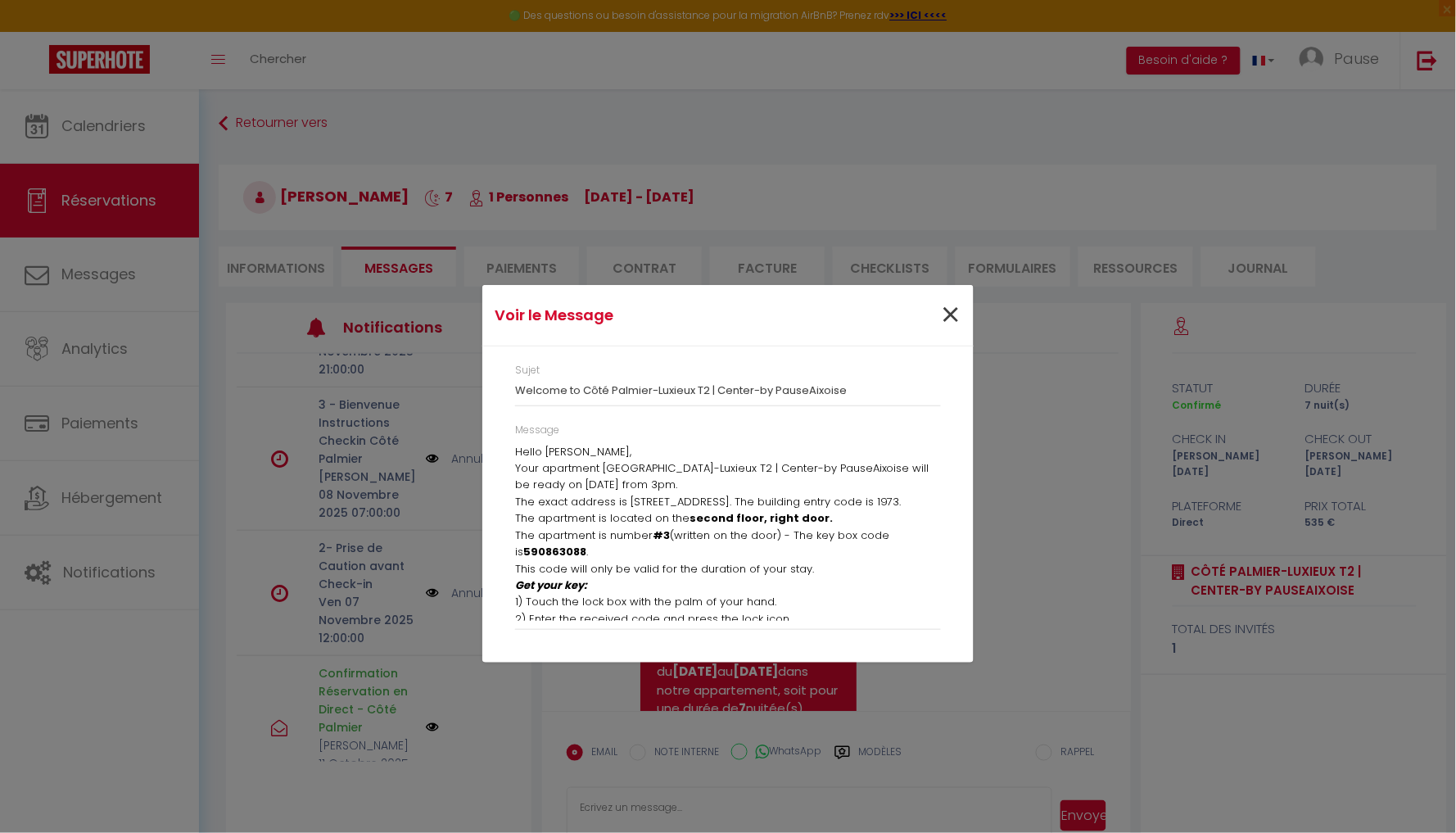
click at [949, 310] on span "×" at bounding box center [951, 315] width 20 height 49
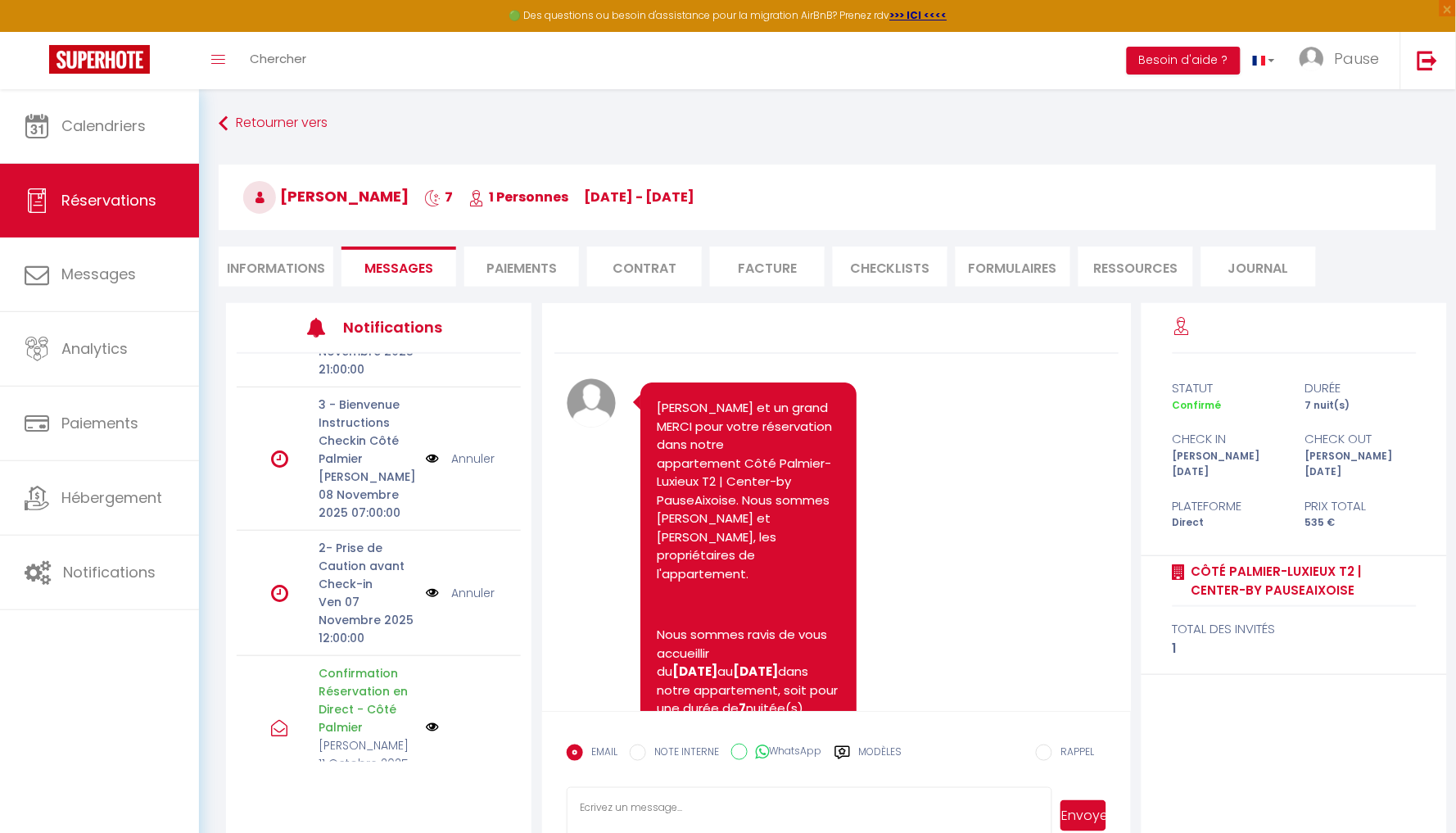
scroll to position [0, 0]
click at [429, 584] on img at bounding box center [432, 593] width 13 height 18
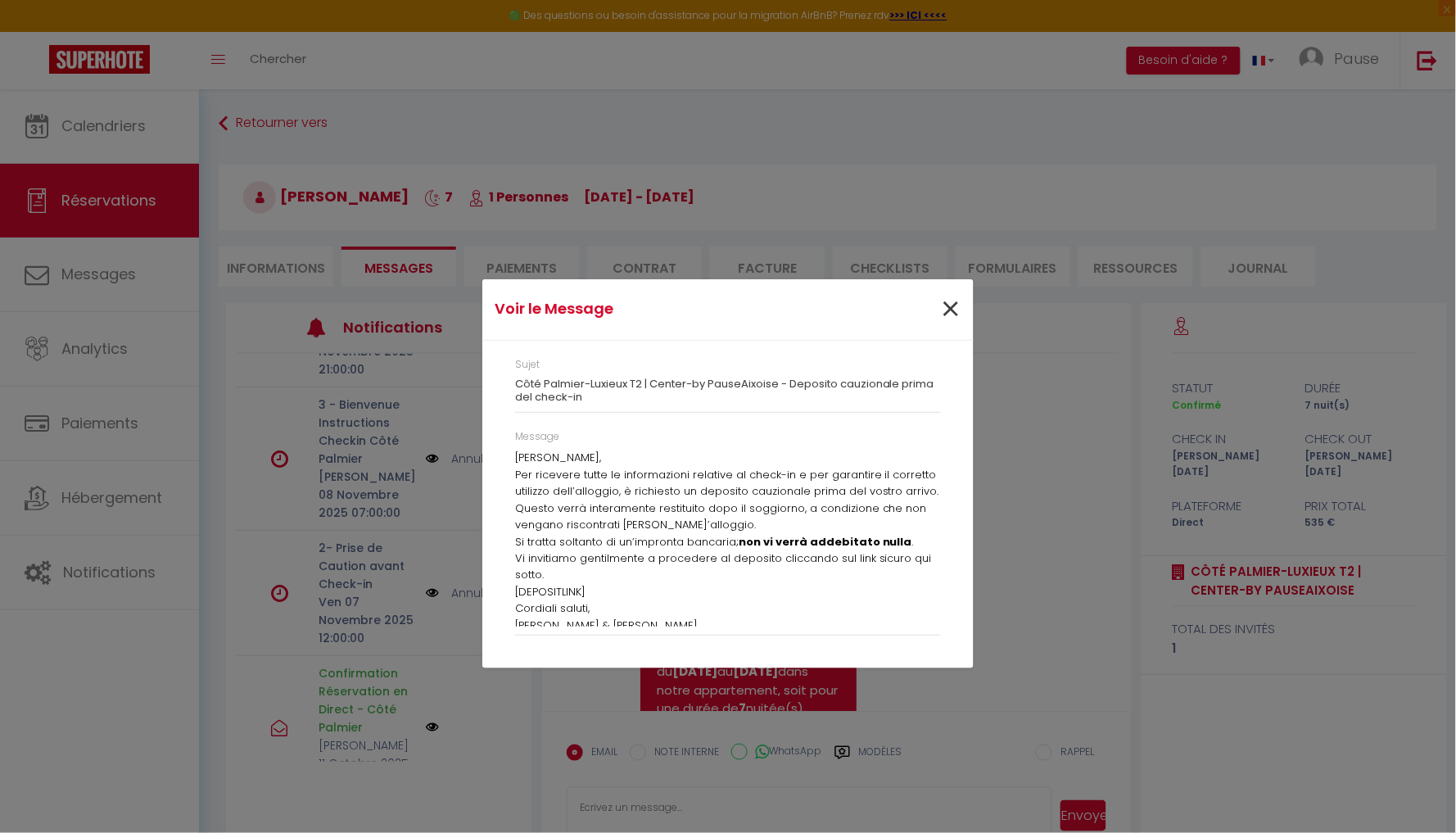
click at [951, 302] on span "×" at bounding box center [951, 310] width 20 height 49
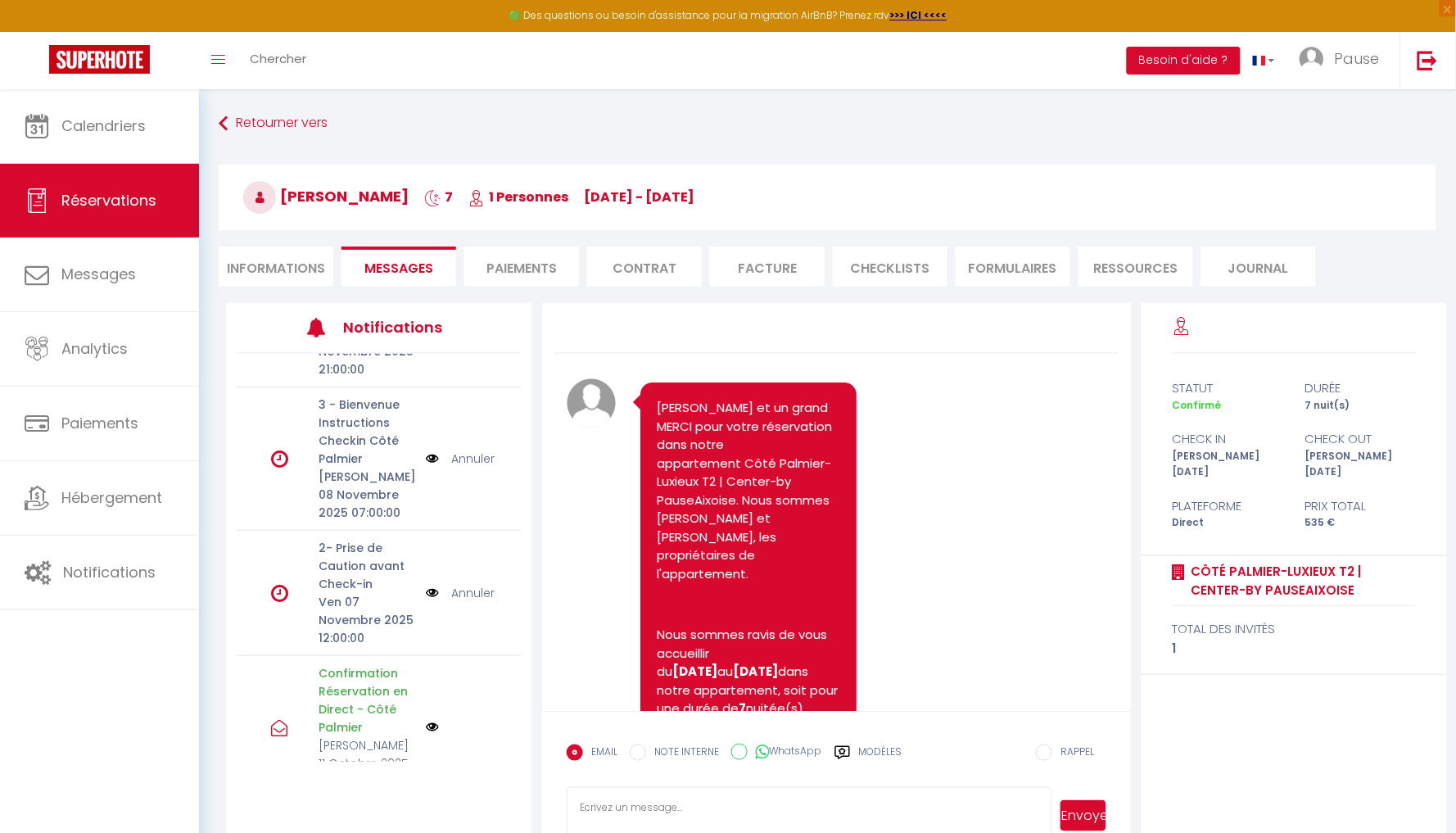
click at [433, 450] on img at bounding box center [432, 458] width 13 height 18
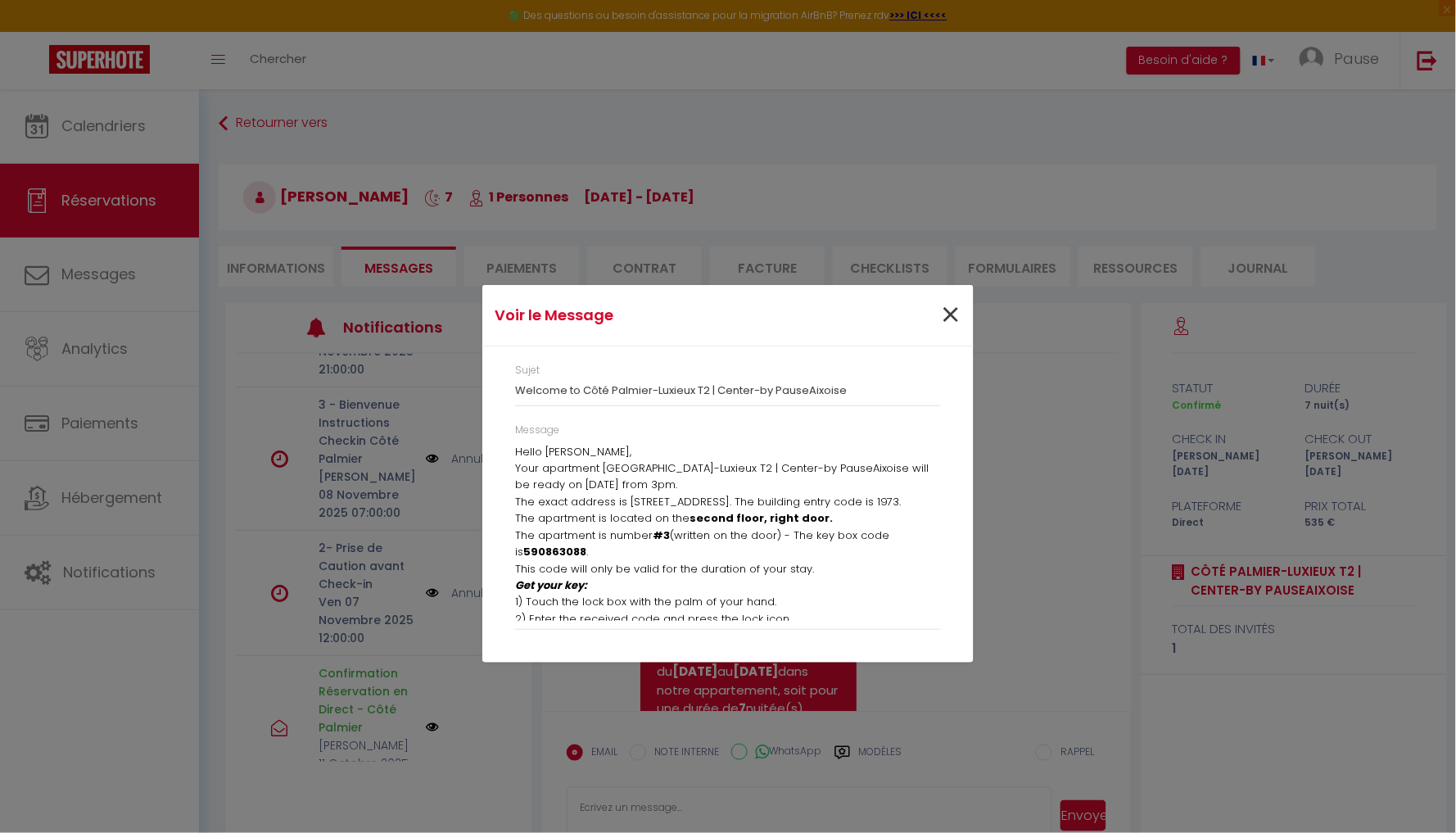
click at [949, 314] on span "×" at bounding box center [951, 315] width 20 height 49
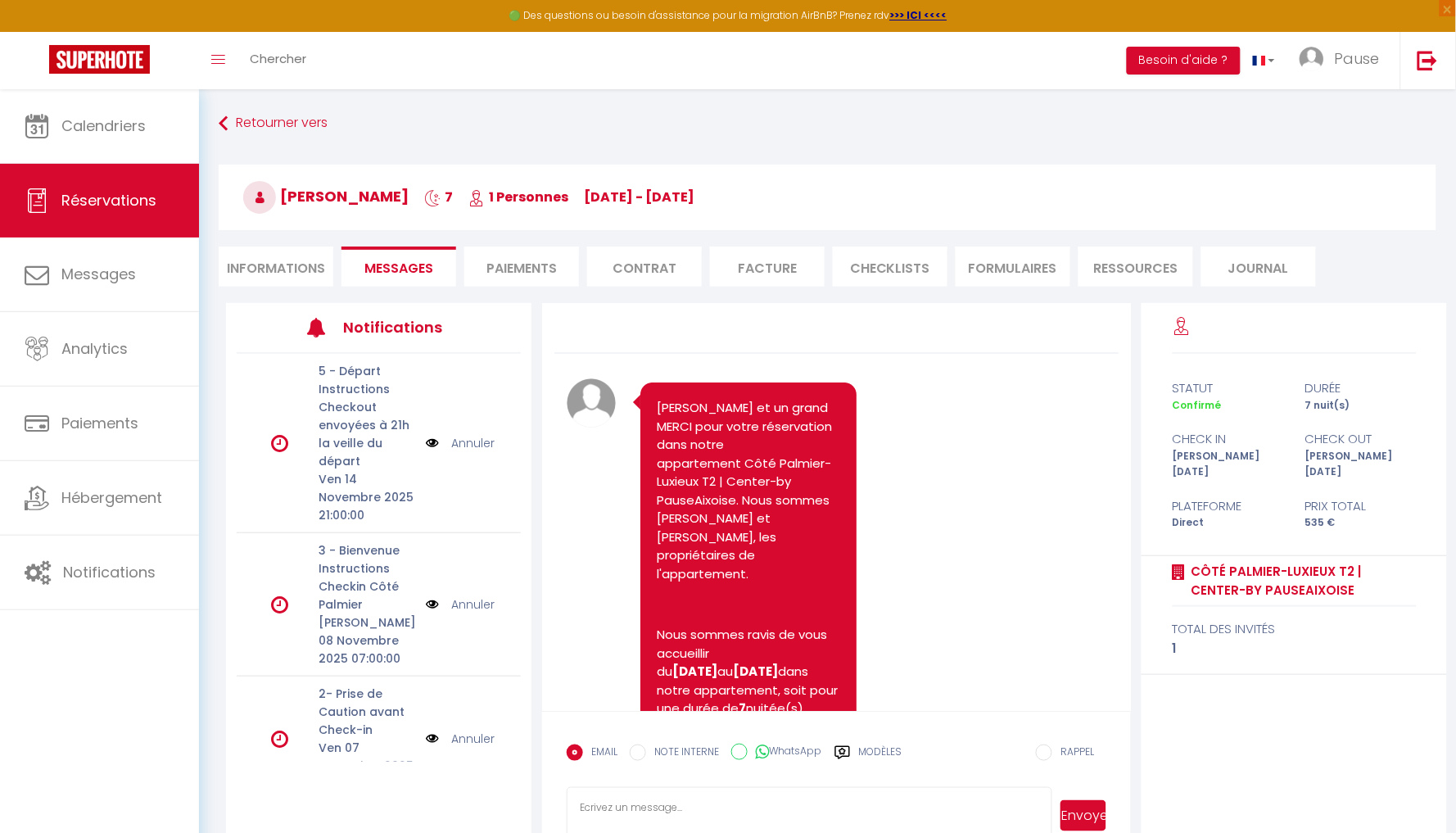
click at [429, 438] on img at bounding box center [432, 443] width 13 height 18
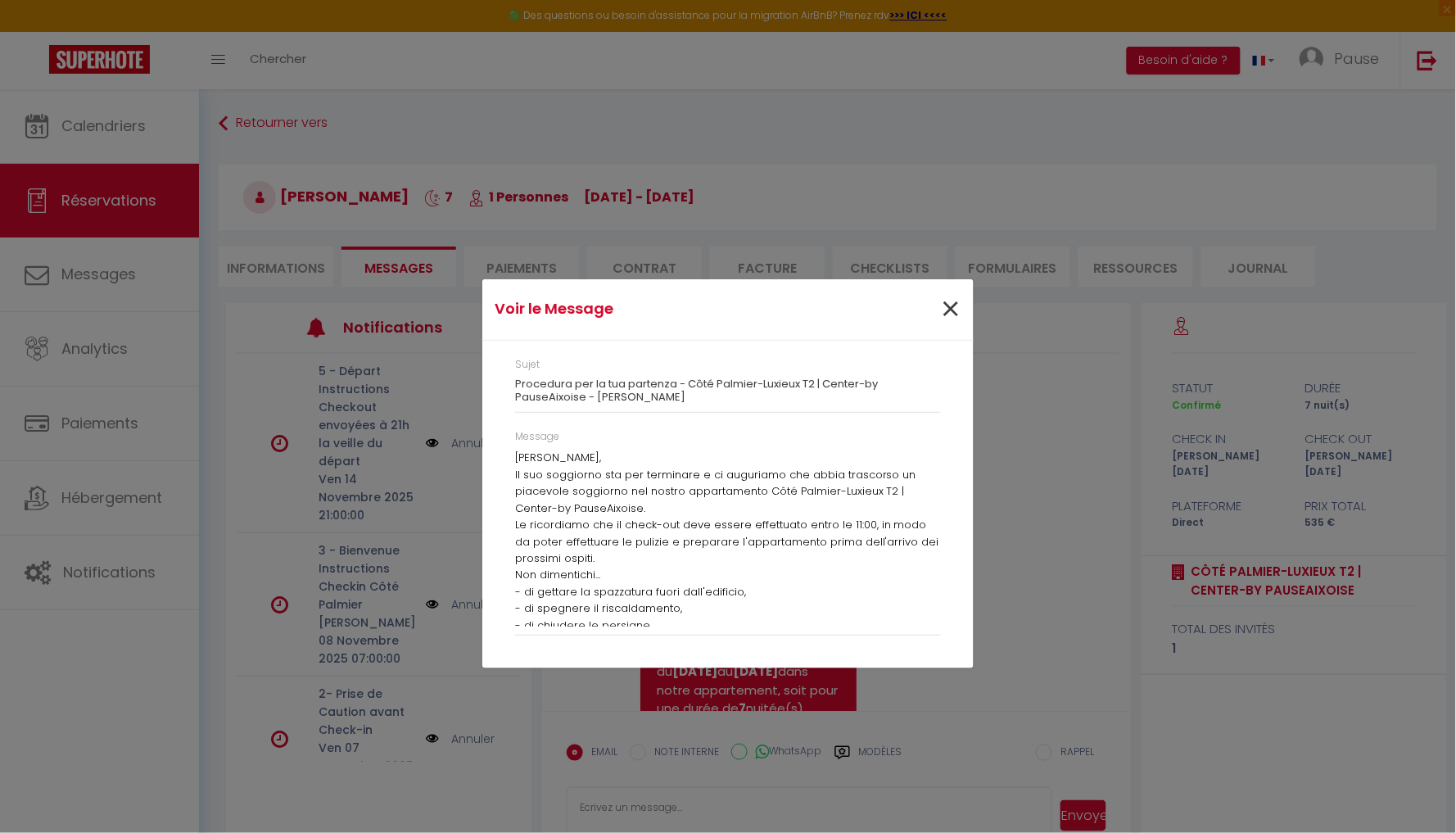
click at [952, 306] on span "×" at bounding box center [951, 310] width 20 height 49
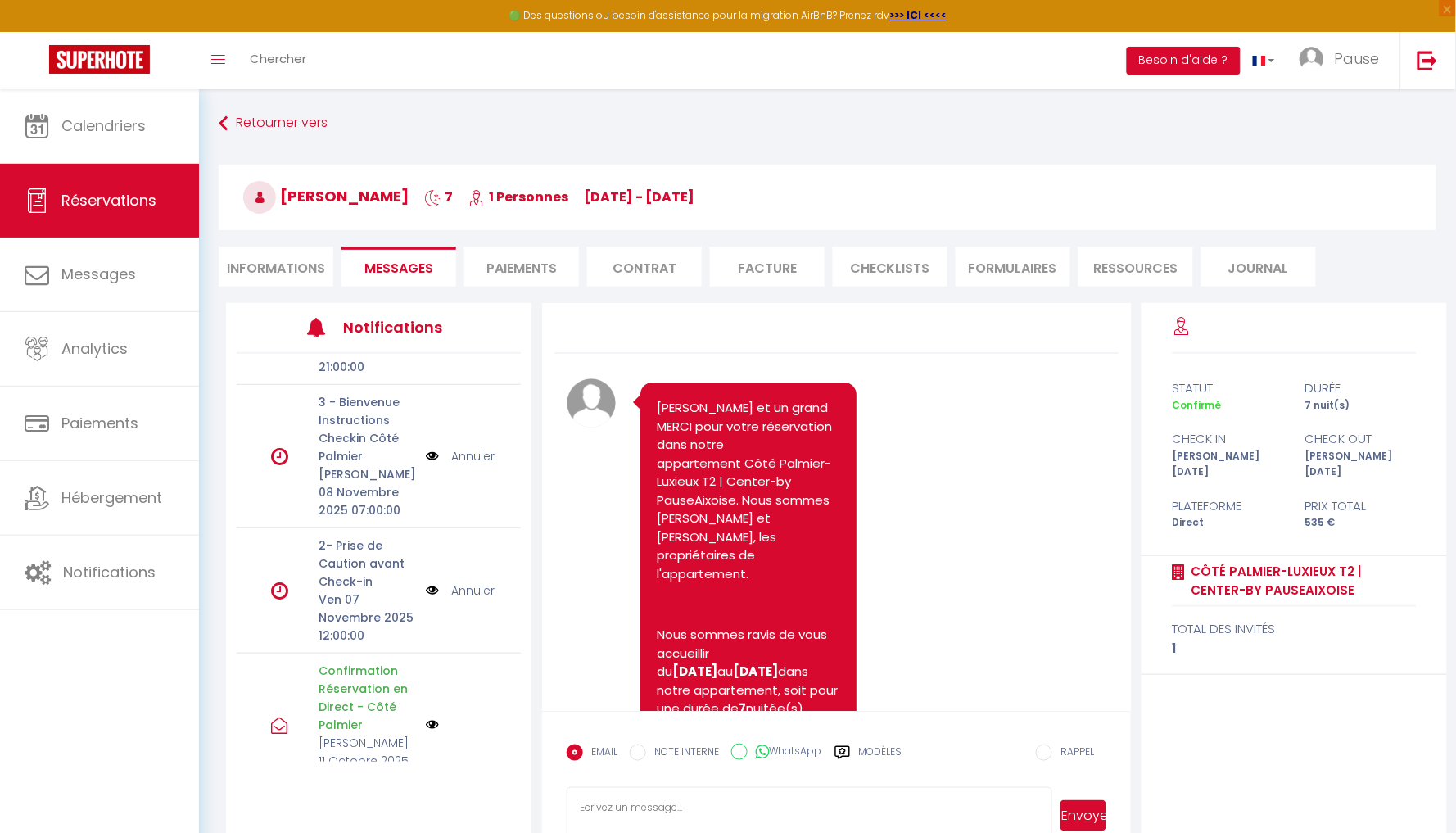
scroll to position [146, 0]
click at [260, 265] on li "Informations" at bounding box center [276, 266] width 114 height 40
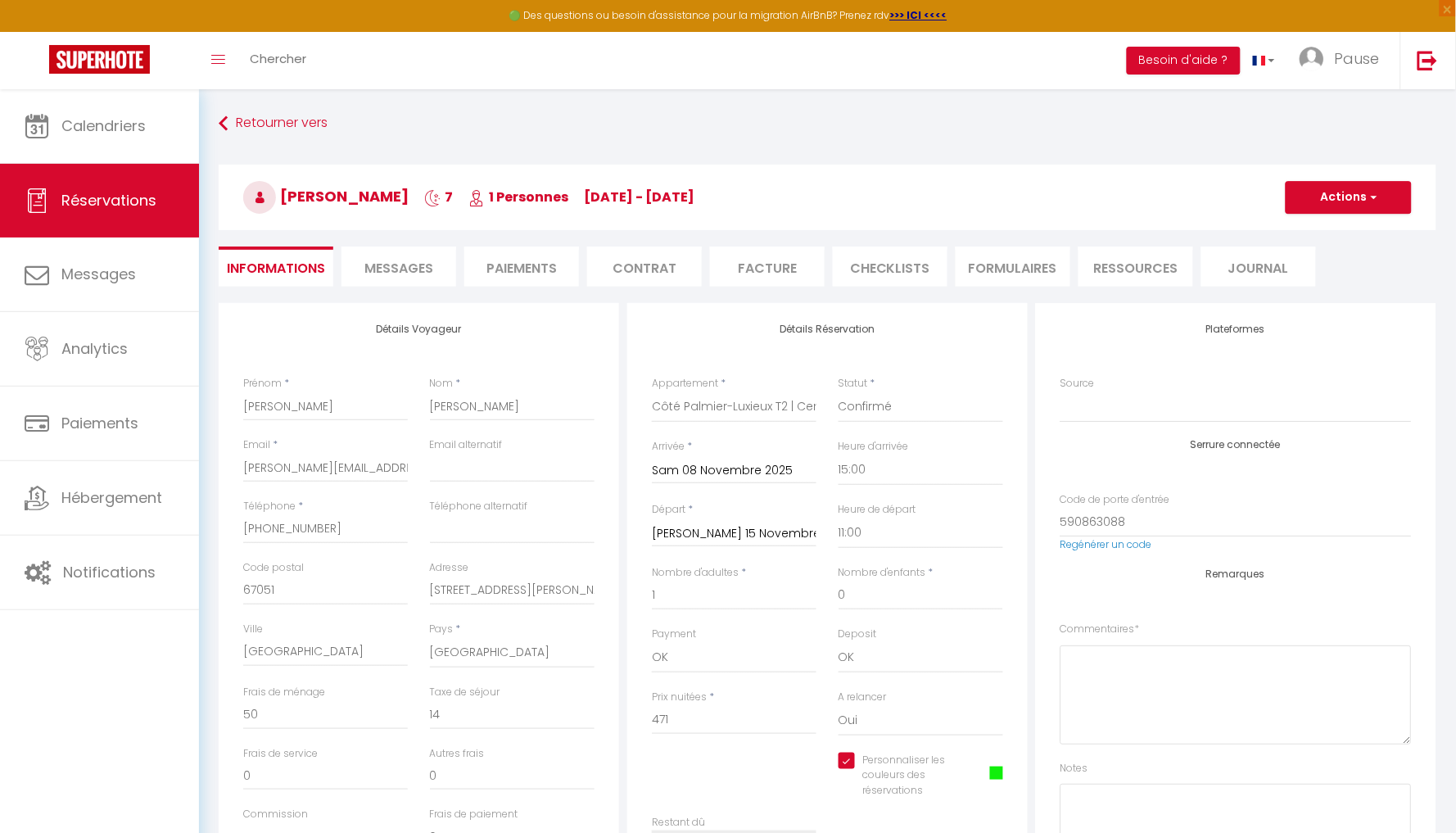
click at [512, 263] on li "Paiements" at bounding box center [521, 266] width 114 height 40
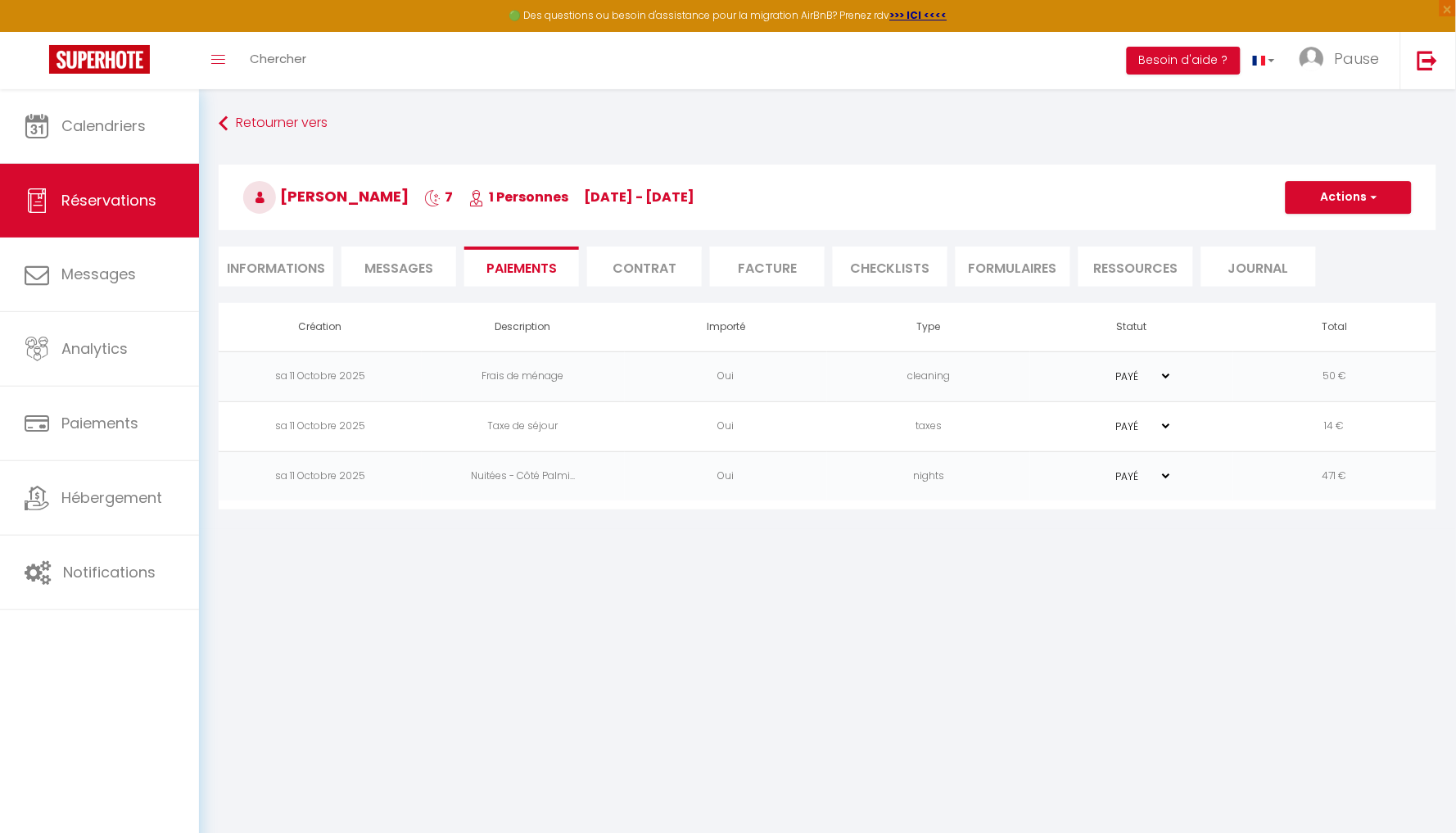
click at [713, 390] on td "Oui" at bounding box center [726, 376] width 203 height 50
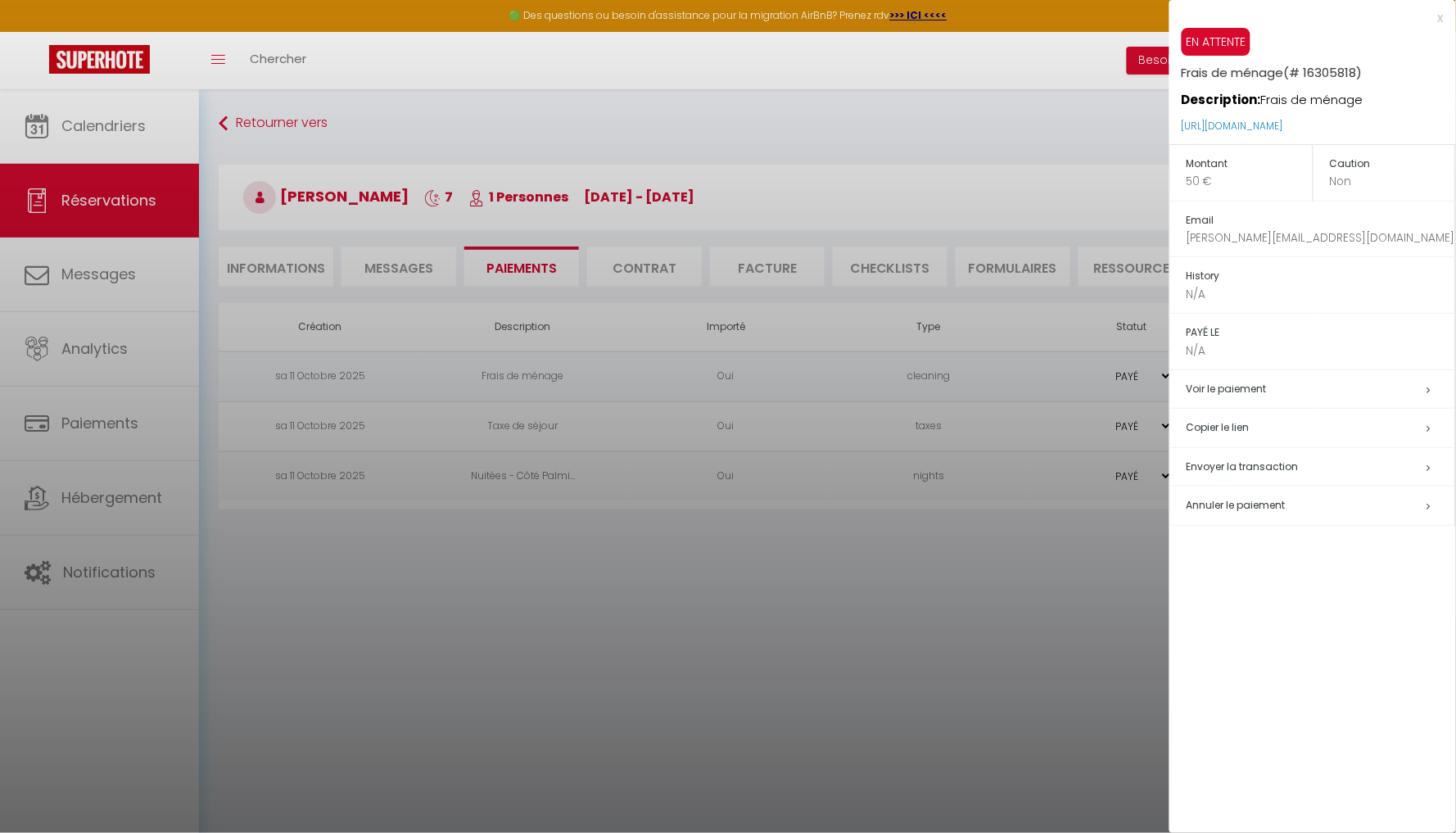
click at [288, 272] on div at bounding box center [728, 416] width 1456 height 833
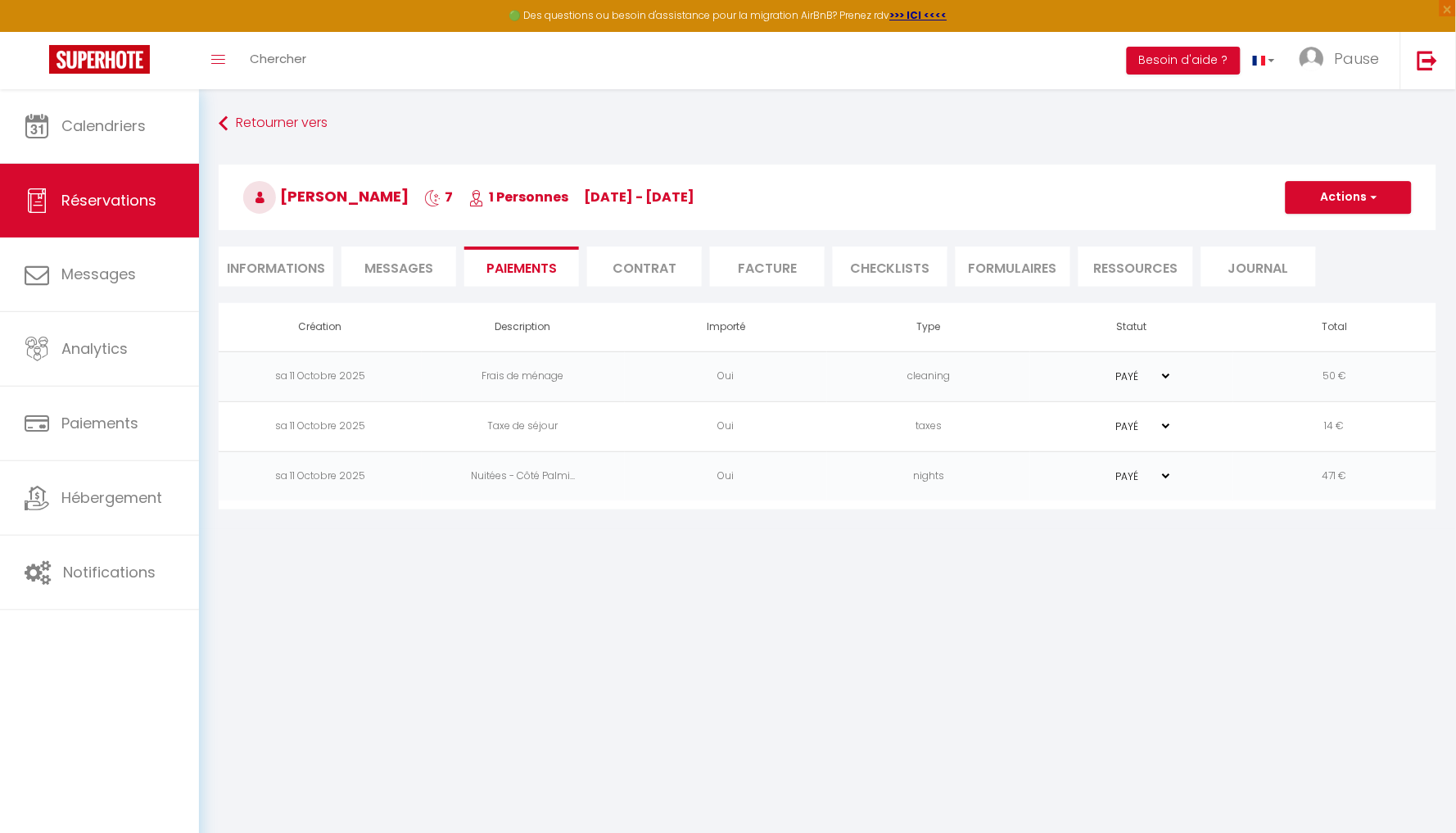
click at [288, 272] on li "Informations" at bounding box center [276, 266] width 114 height 40
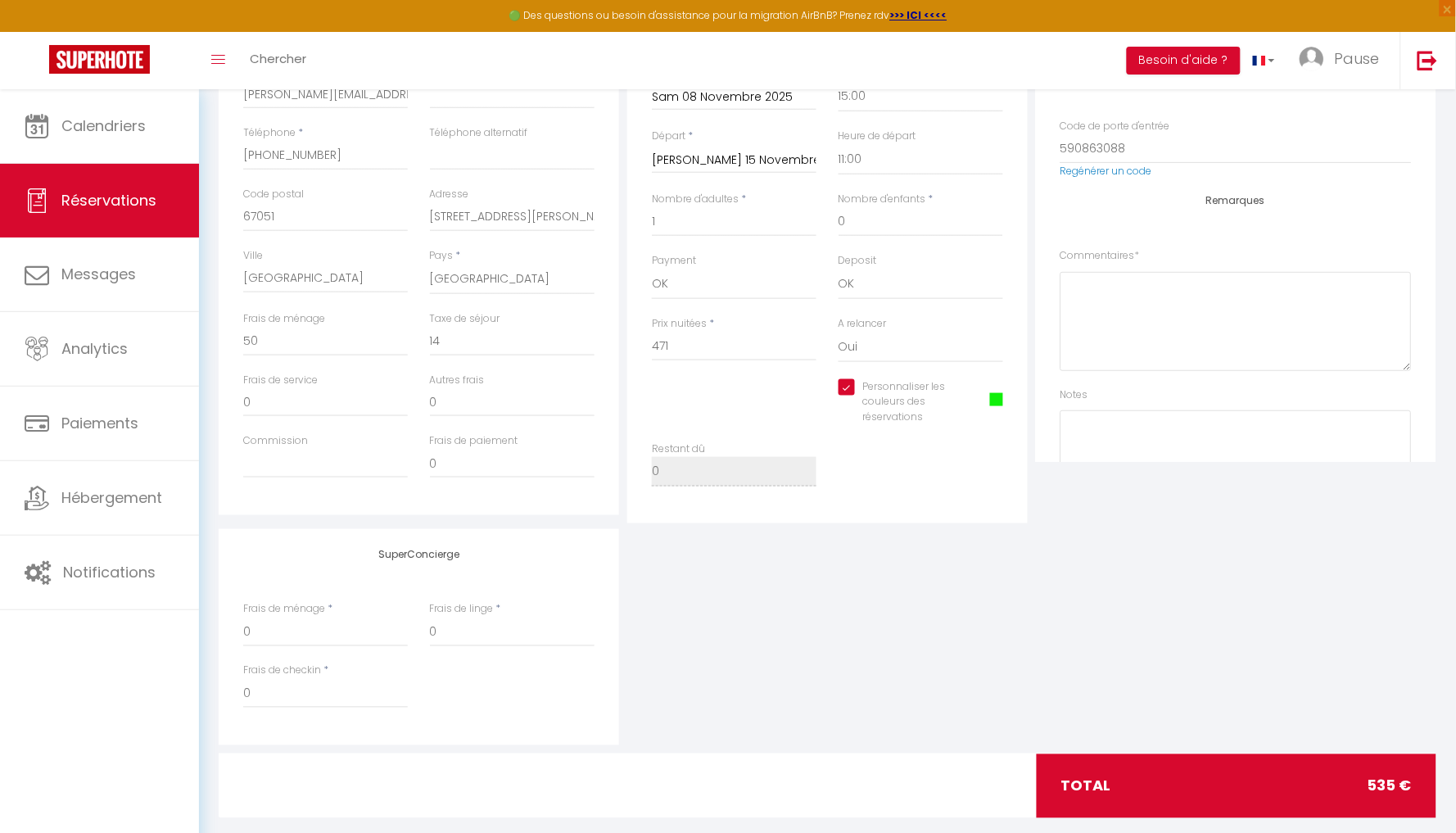
scroll to position [390, 0]
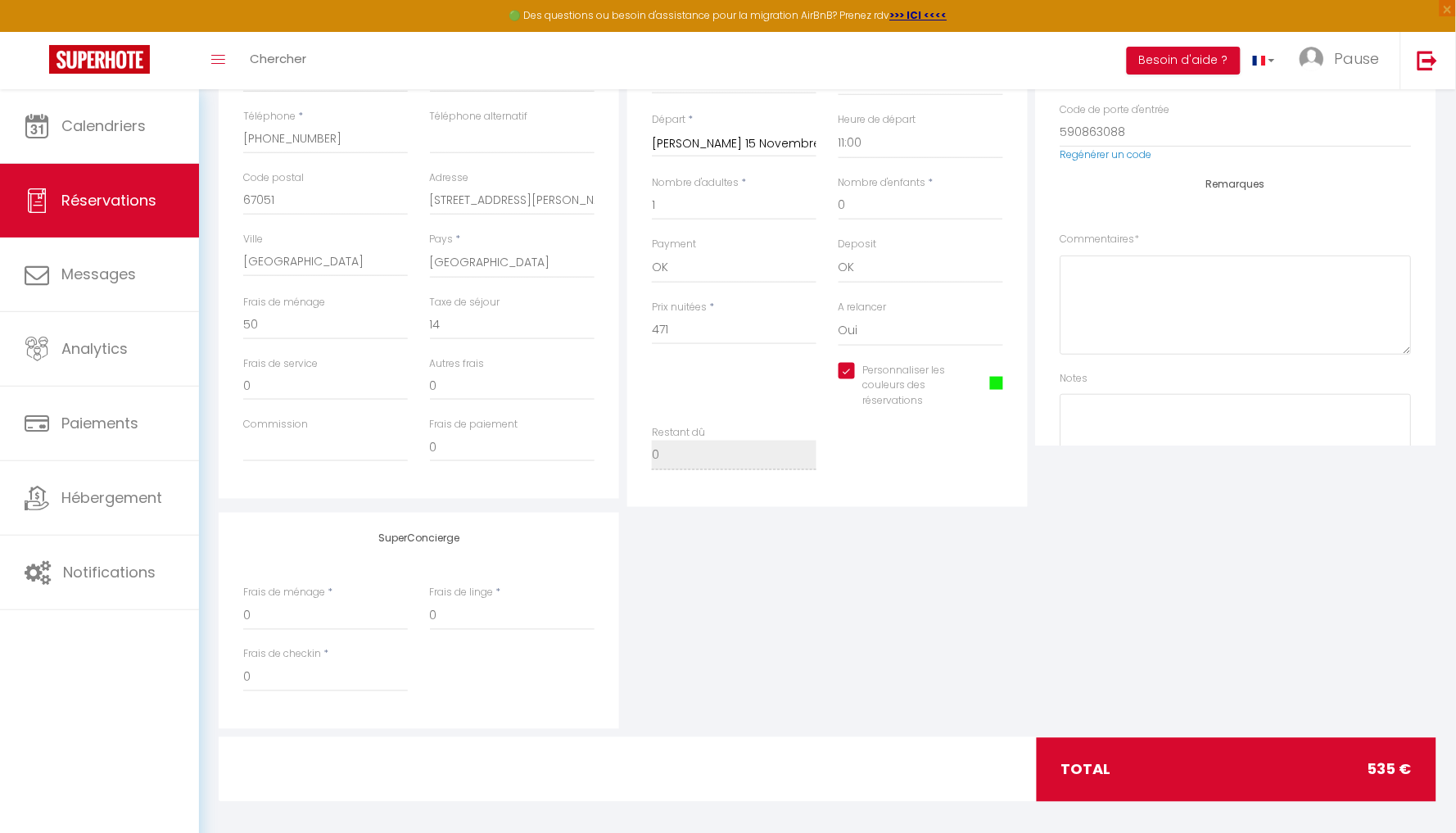
checkbox input "true"
